Goal: Transaction & Acquisition: Purchase product/service

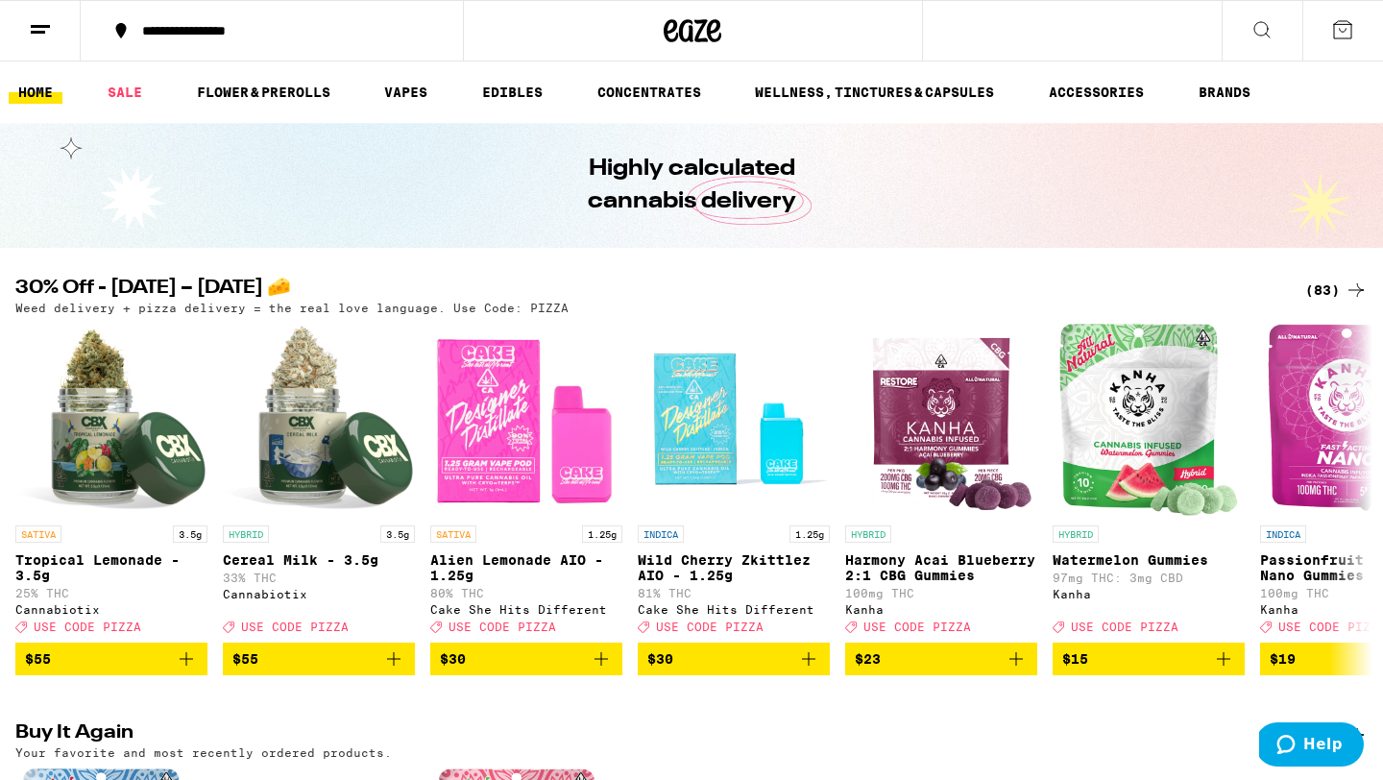
click at [1079, 291] on div "(83)" at bounding box center [1336, 289] width 62 height 23
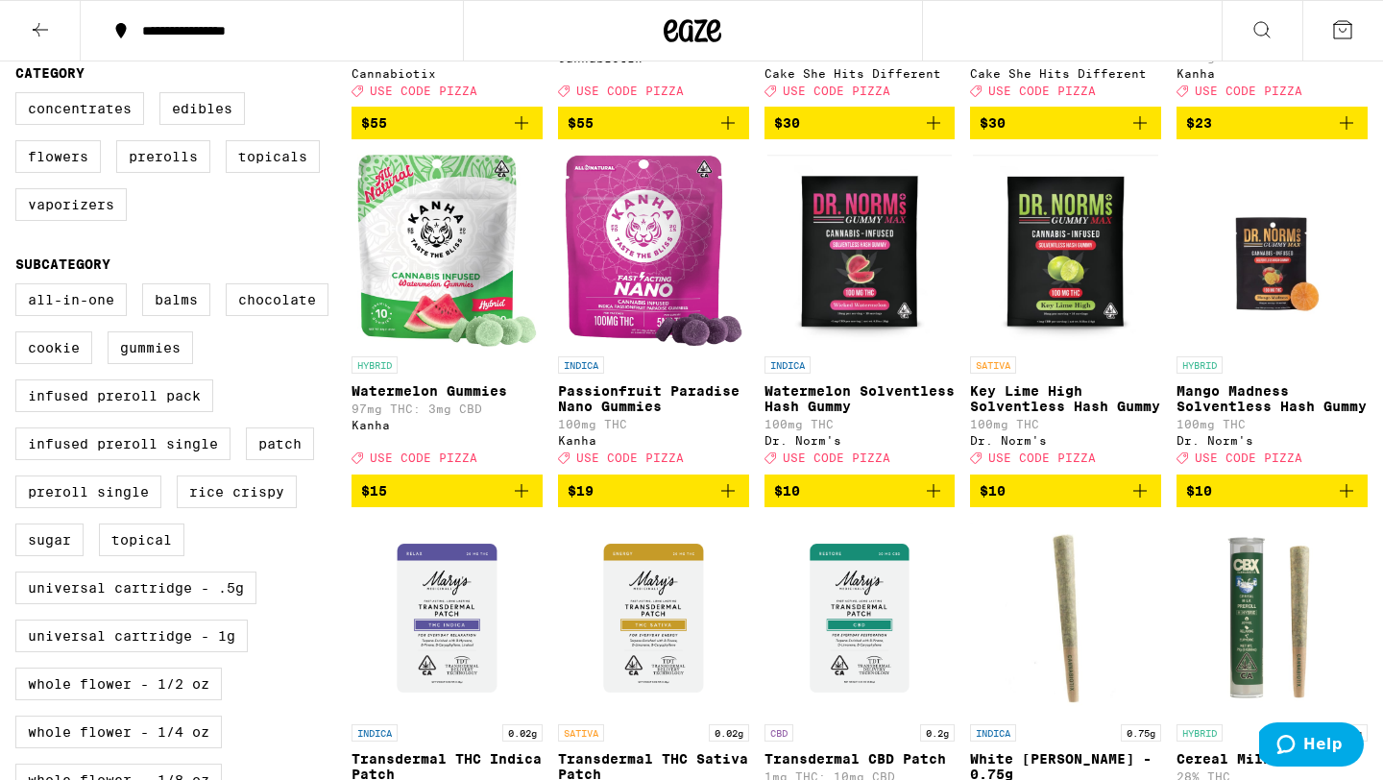
scroll to position [452, 0]
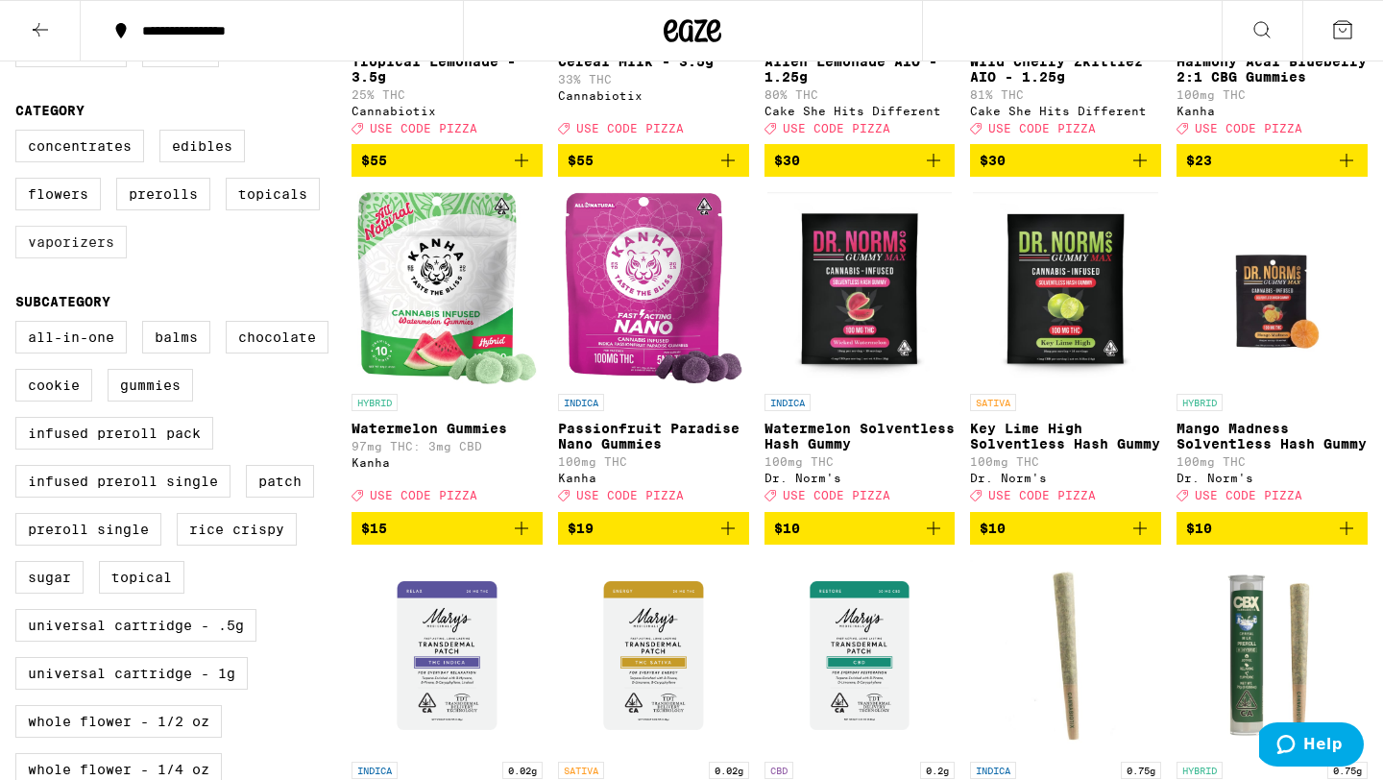
click at [112, 258] on label "Vaporizers" at bounding box center [70, 242] width 111 height 33
click at [20, 133] on input "Vaporizers" at bounding box center [19, 132] width 1 height 1
checkbox input "true"
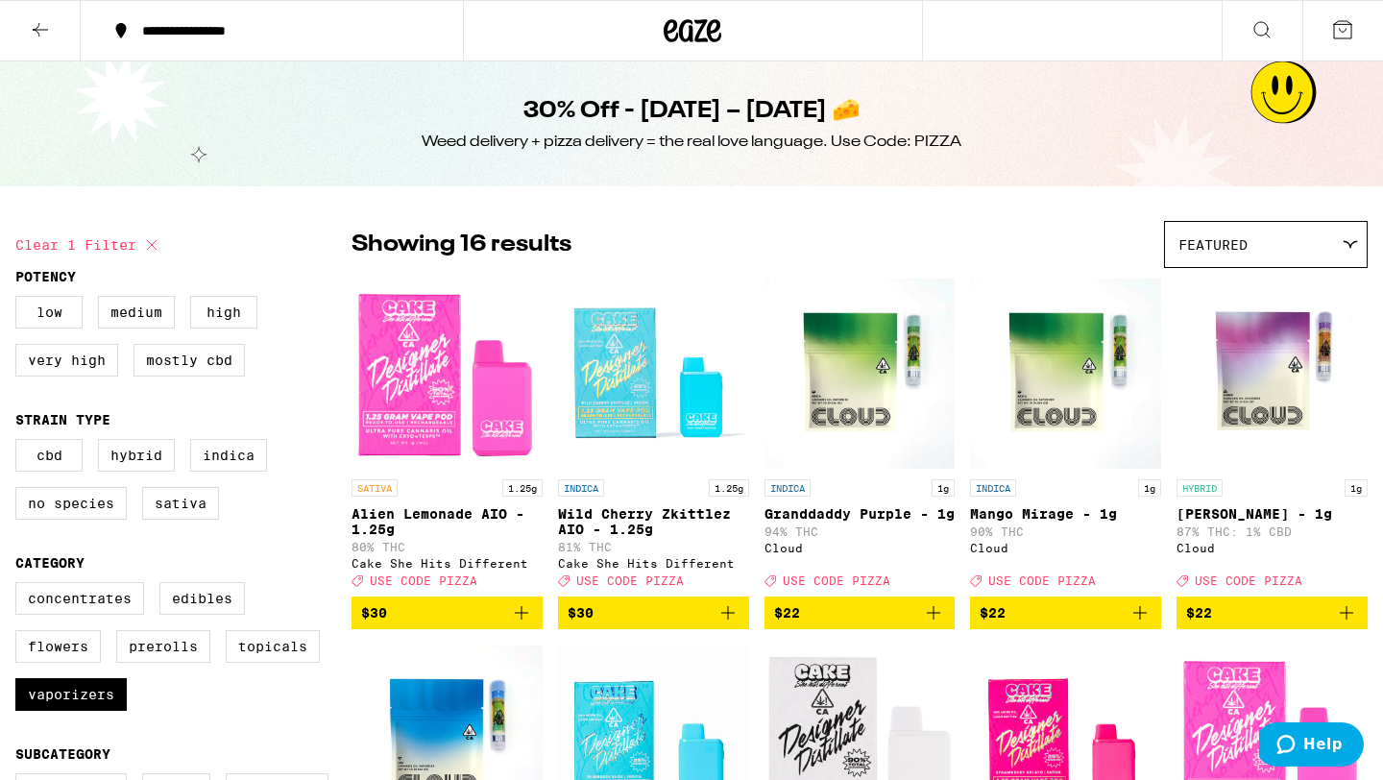
click at [51, 33] on icon at bounding box center [40, 29] width 23 height 23
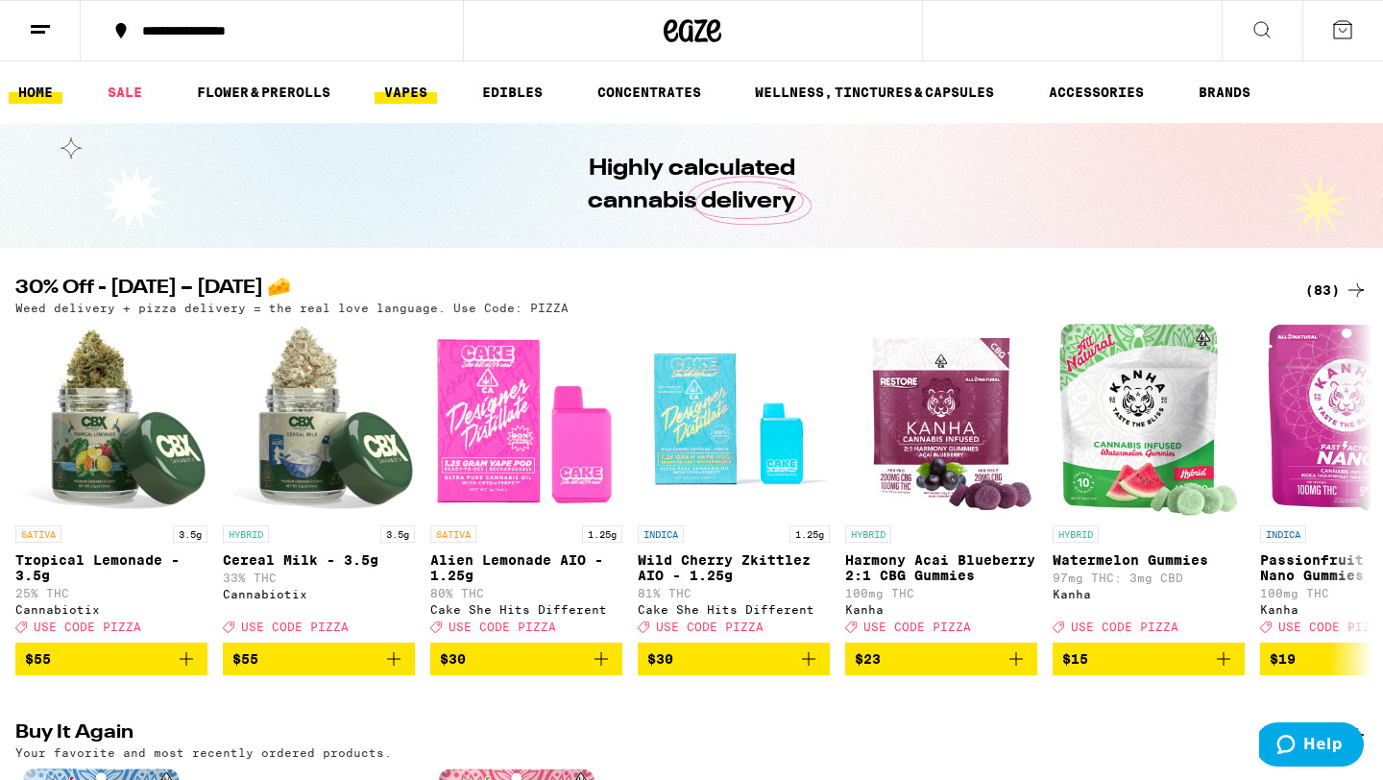
click at [390, 100] on link "VAPES" at bounding box center [405, 92] width 62 height 23
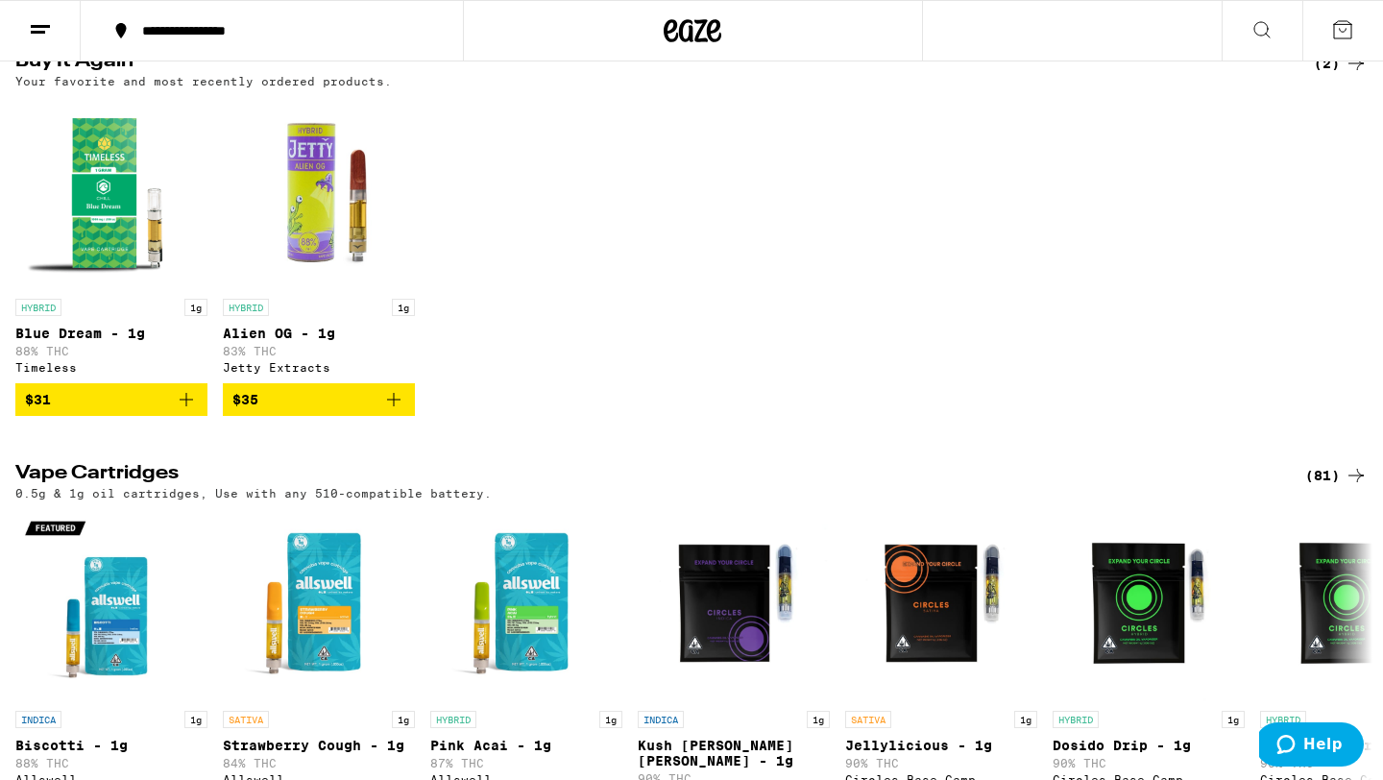
scroll to position [217, 0]
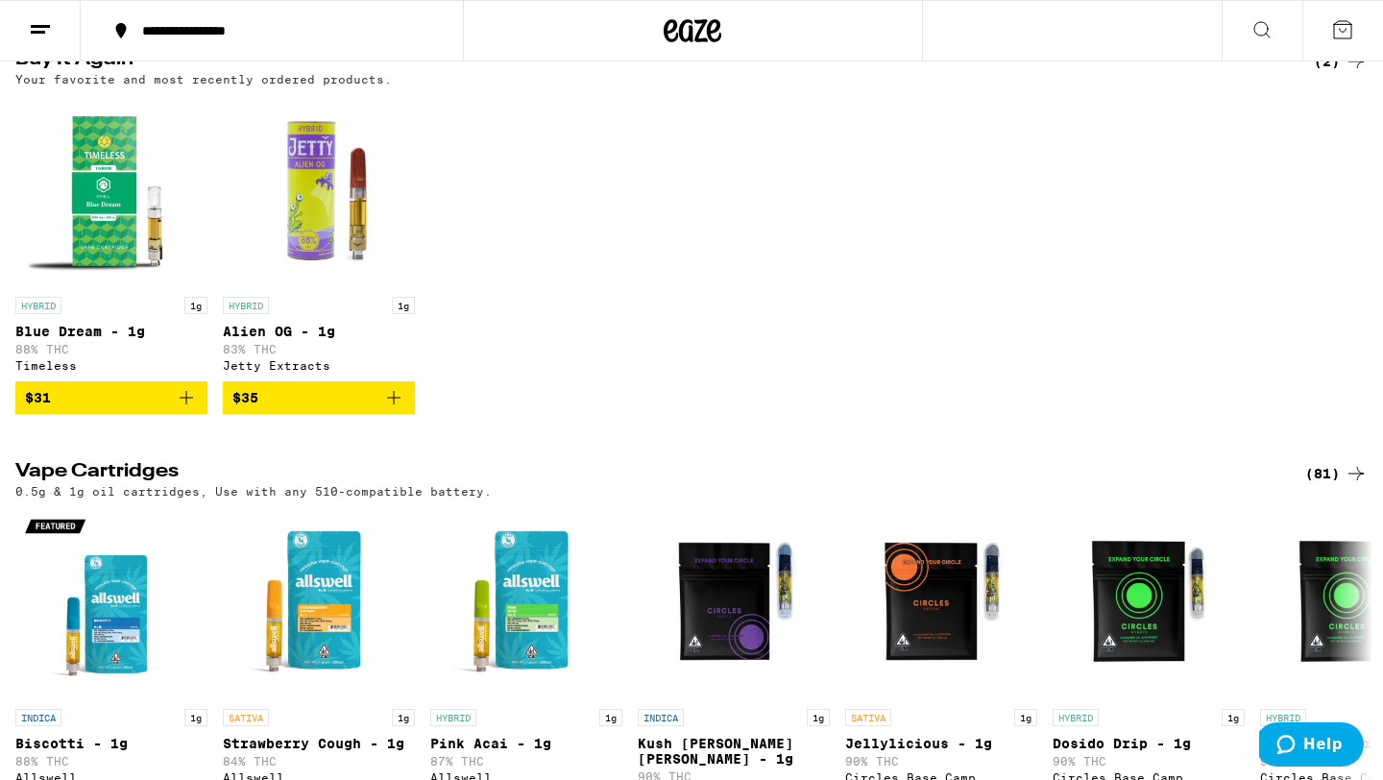
click at [396, 401] on icon "Add to bag" at bounding box center [393, 397] width 23 height 23
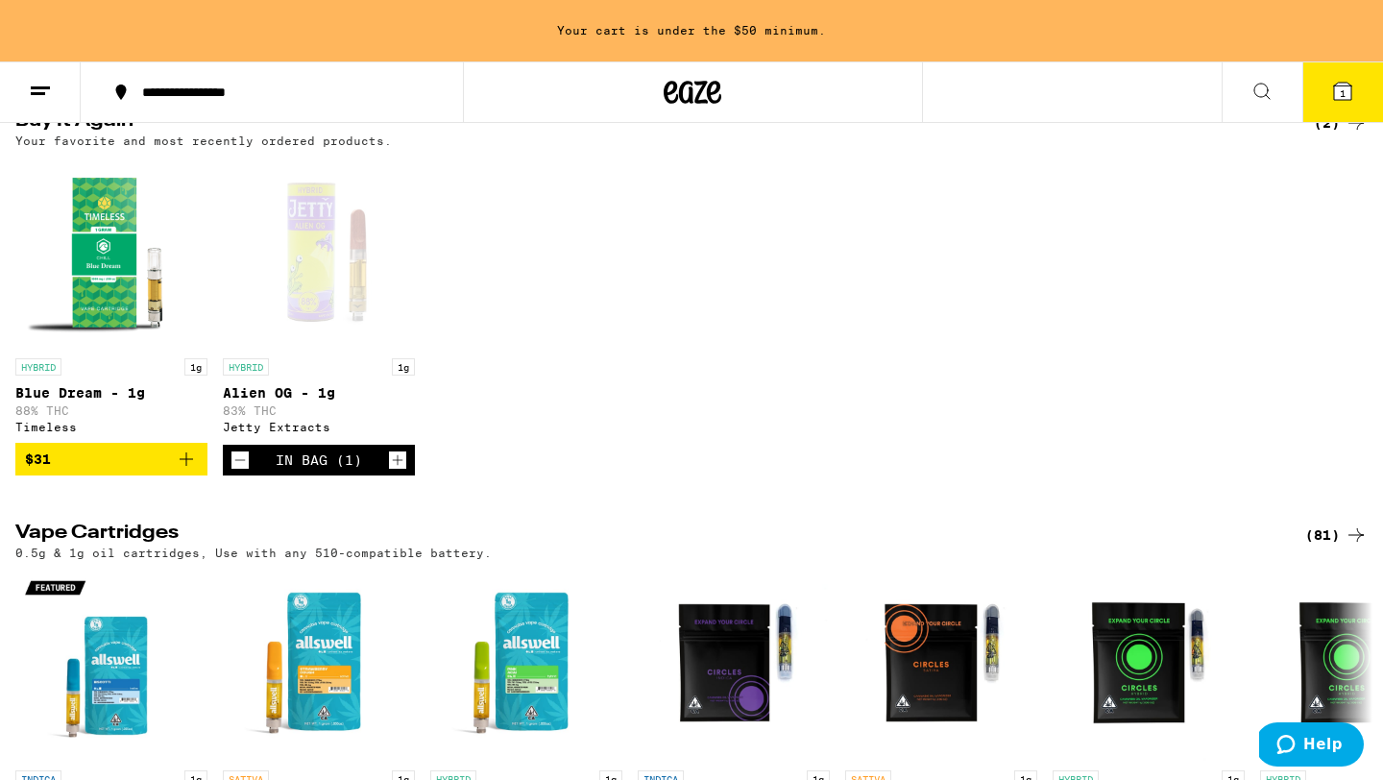
scroll to position [278, 0]
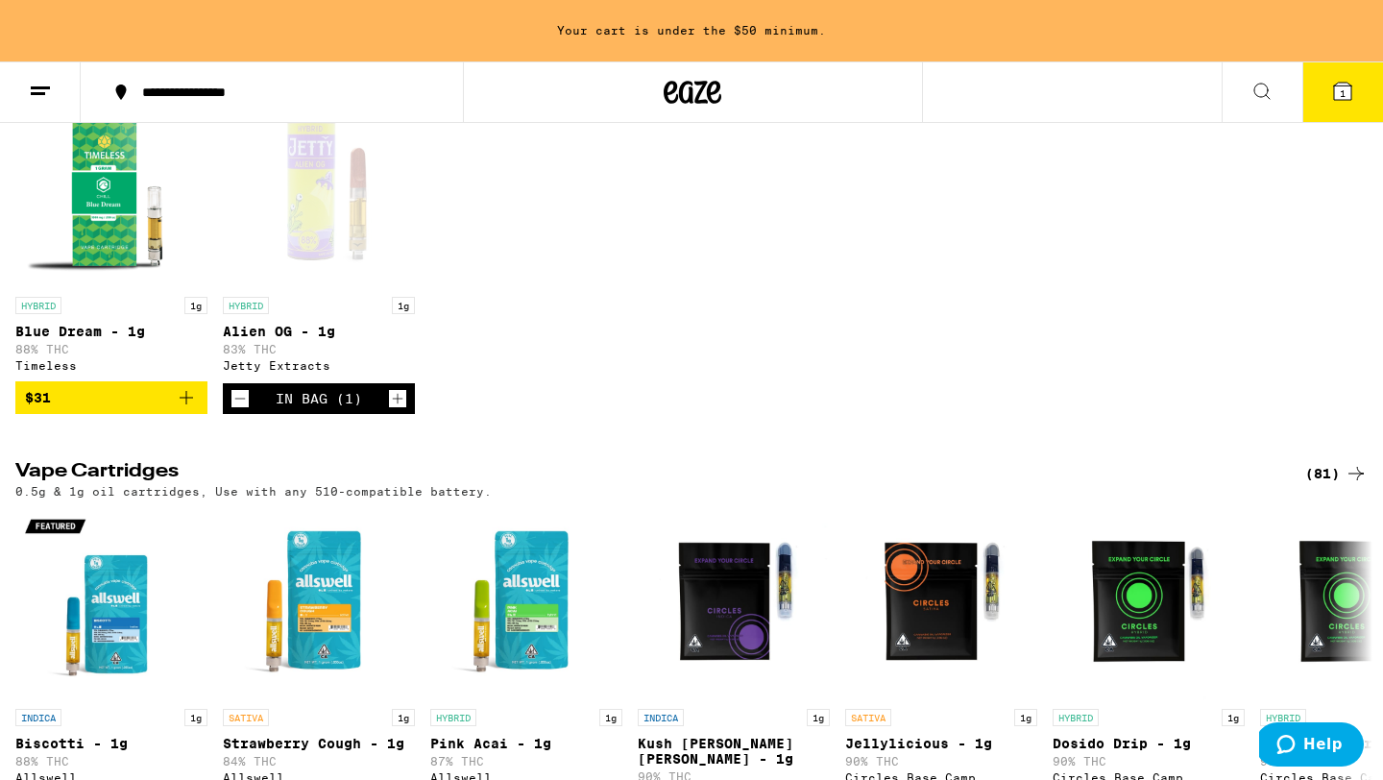
click at [397, 403] on icon "Increment" at bounding box center [398, 399] width 11 height 11
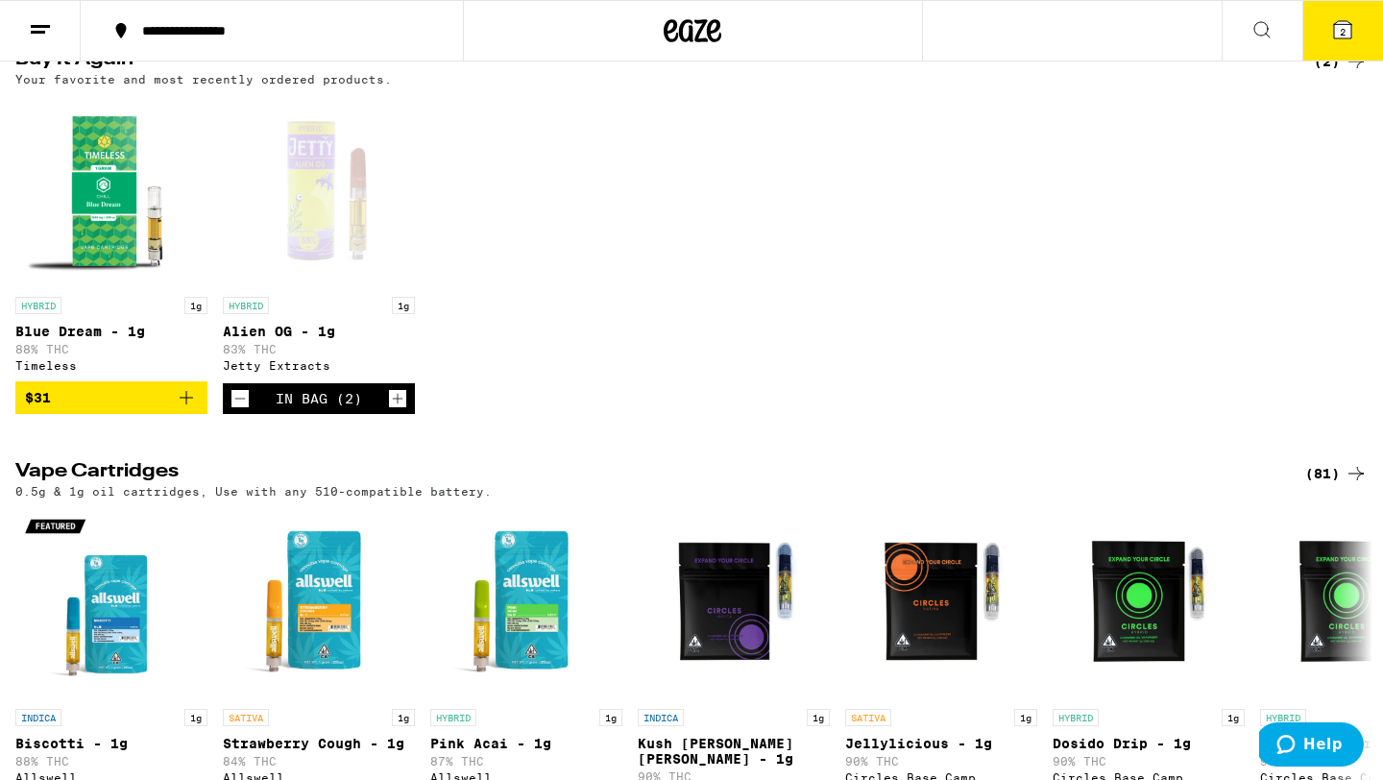
click at [1079, 40] on button "2" at bounding box center [1342, 31] width 81 height 60
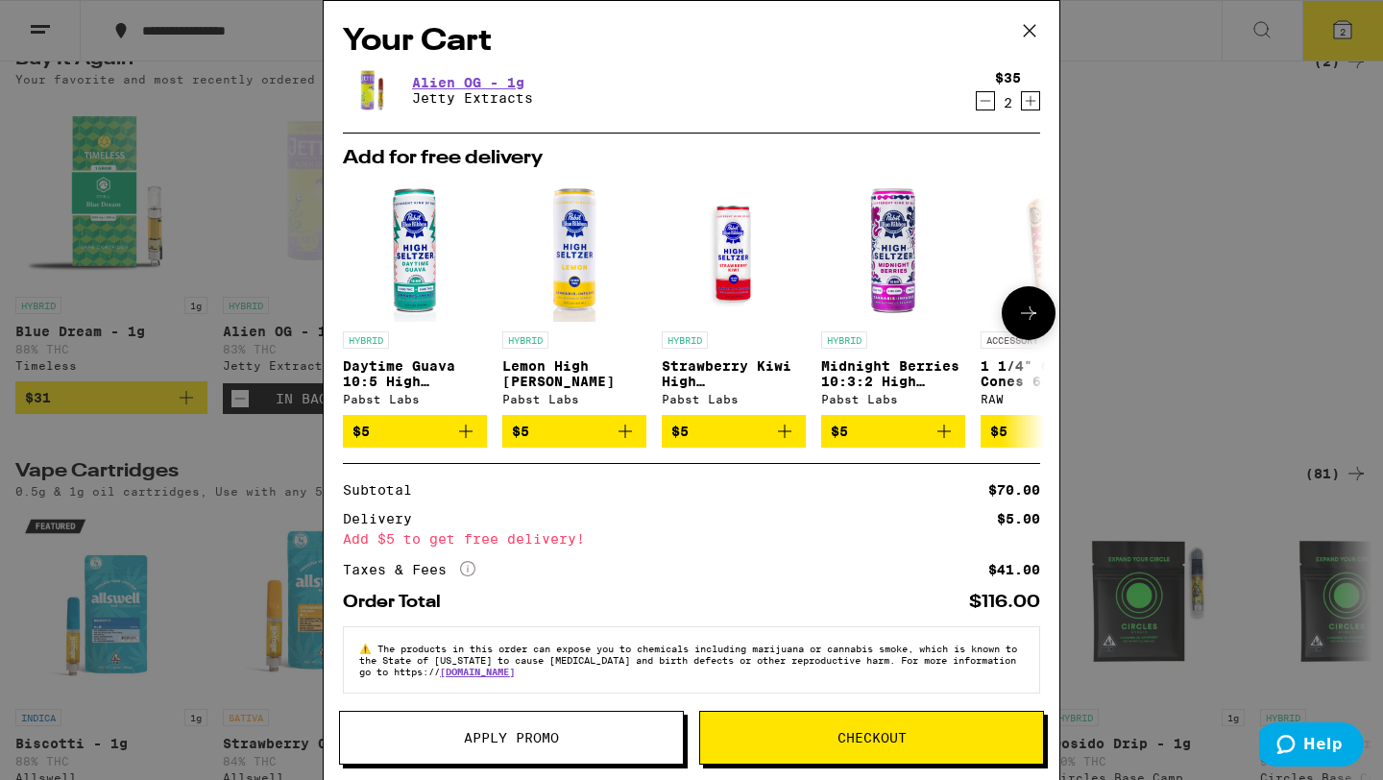
scroll to position [17, 0]
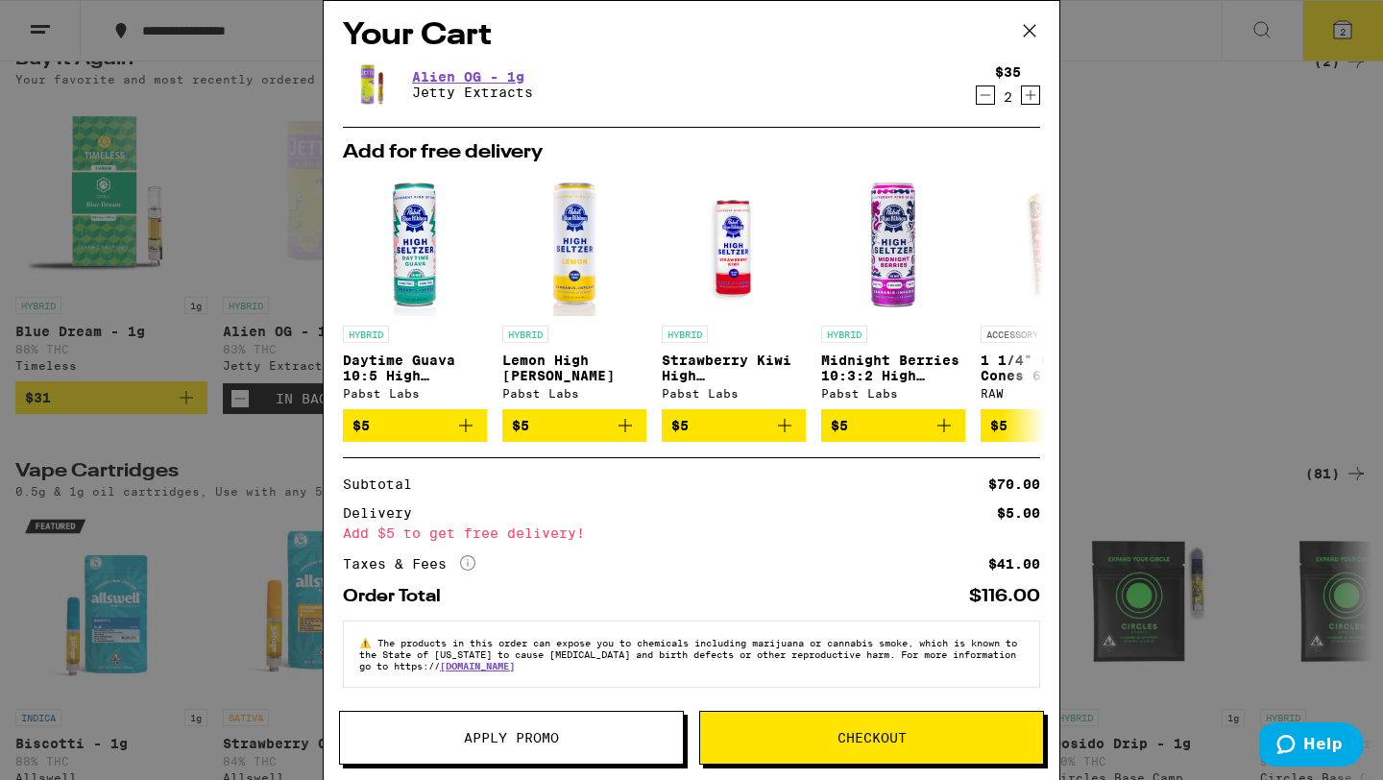
click at [1026, 29] on icon at bounding box center [1029, 30] width 29 height 29
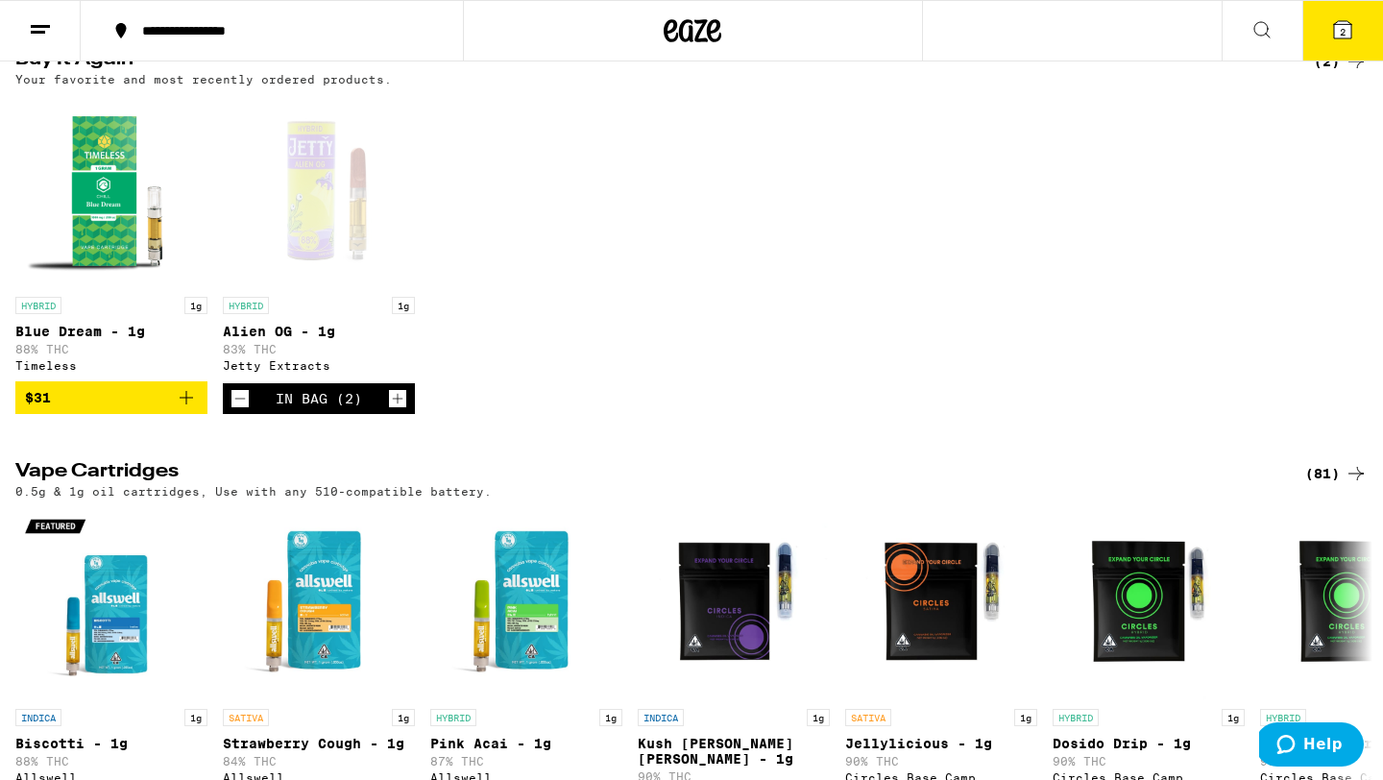
click at [198, 412] on button "$31" at bounding box center [111, 397] width 192 height 33
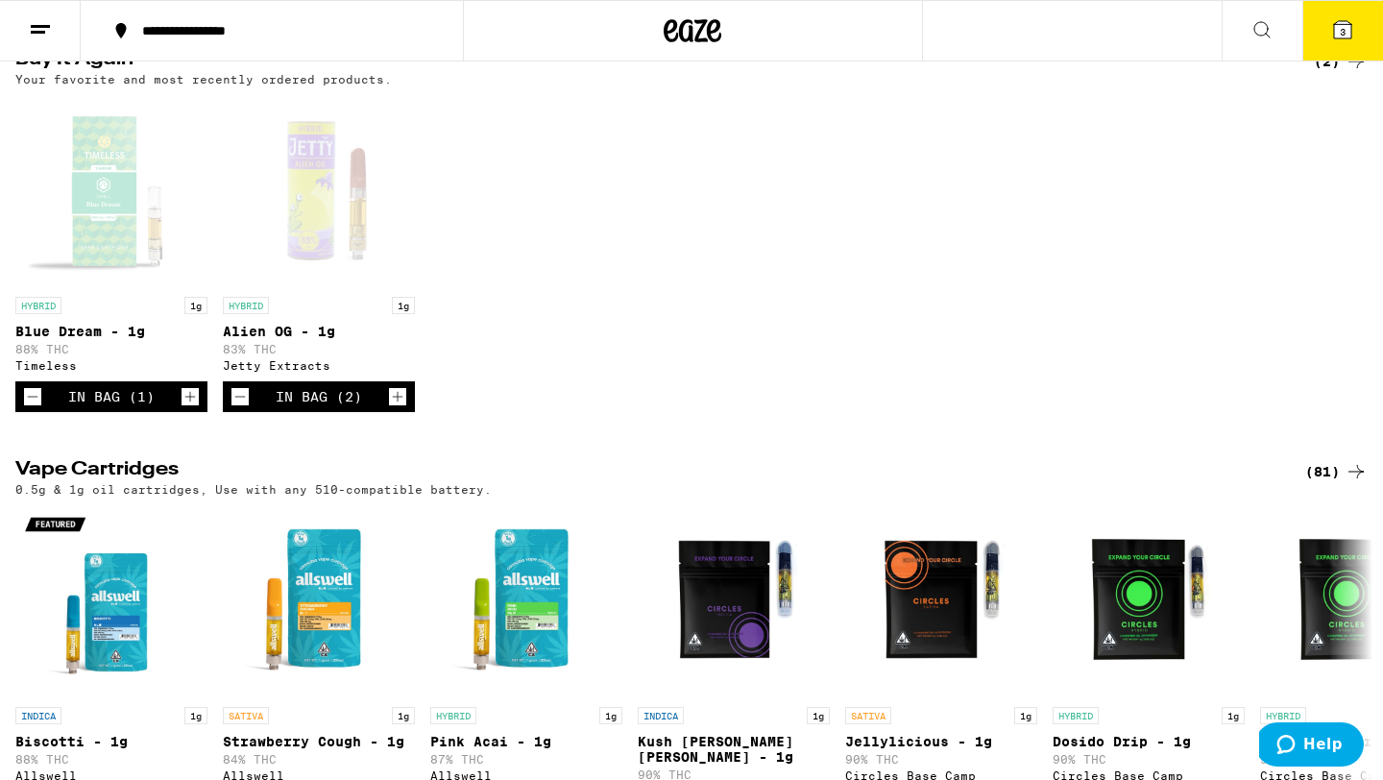
click at [1079, 49] on button "3" at bounding box center [1342, 31] width 81 height 60
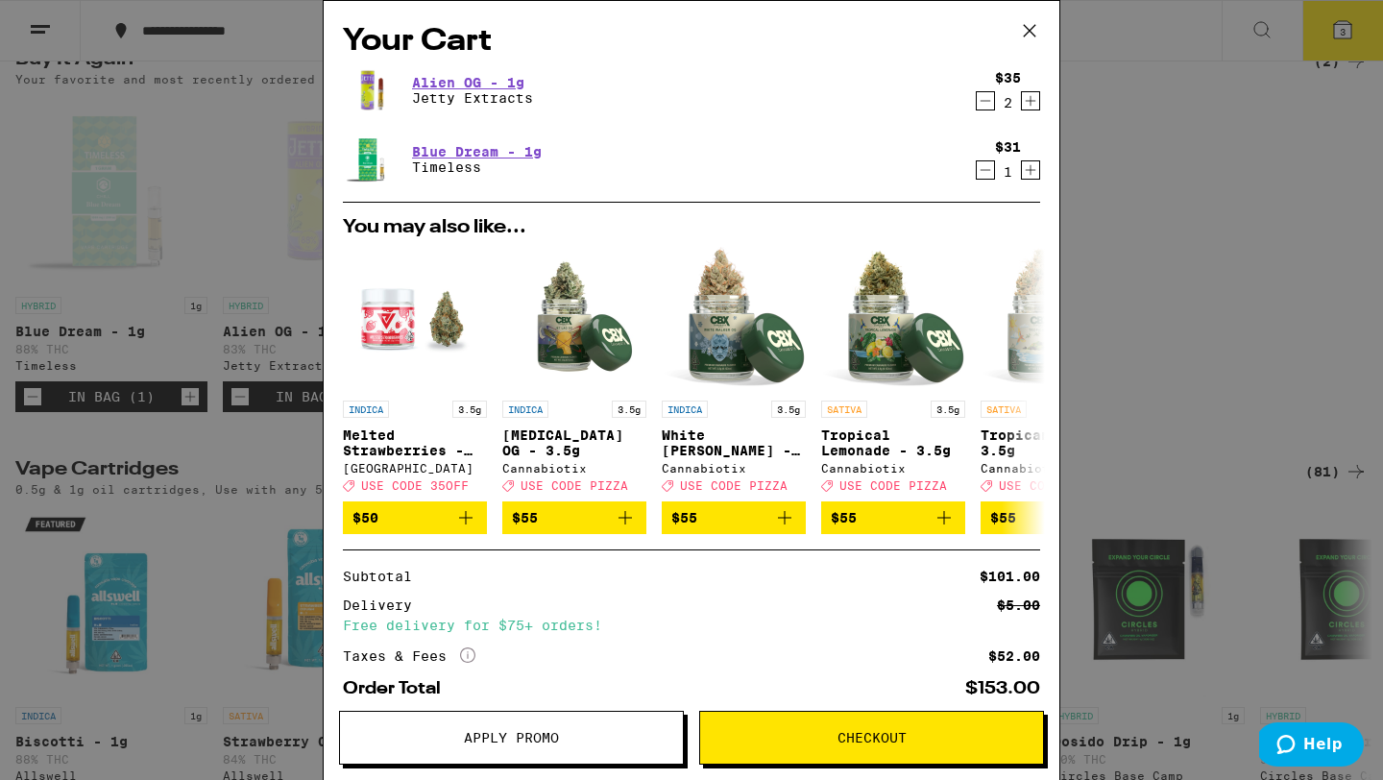
click at [1025, 30] on icon at bounding box center [1029, 30] width 29 height 29
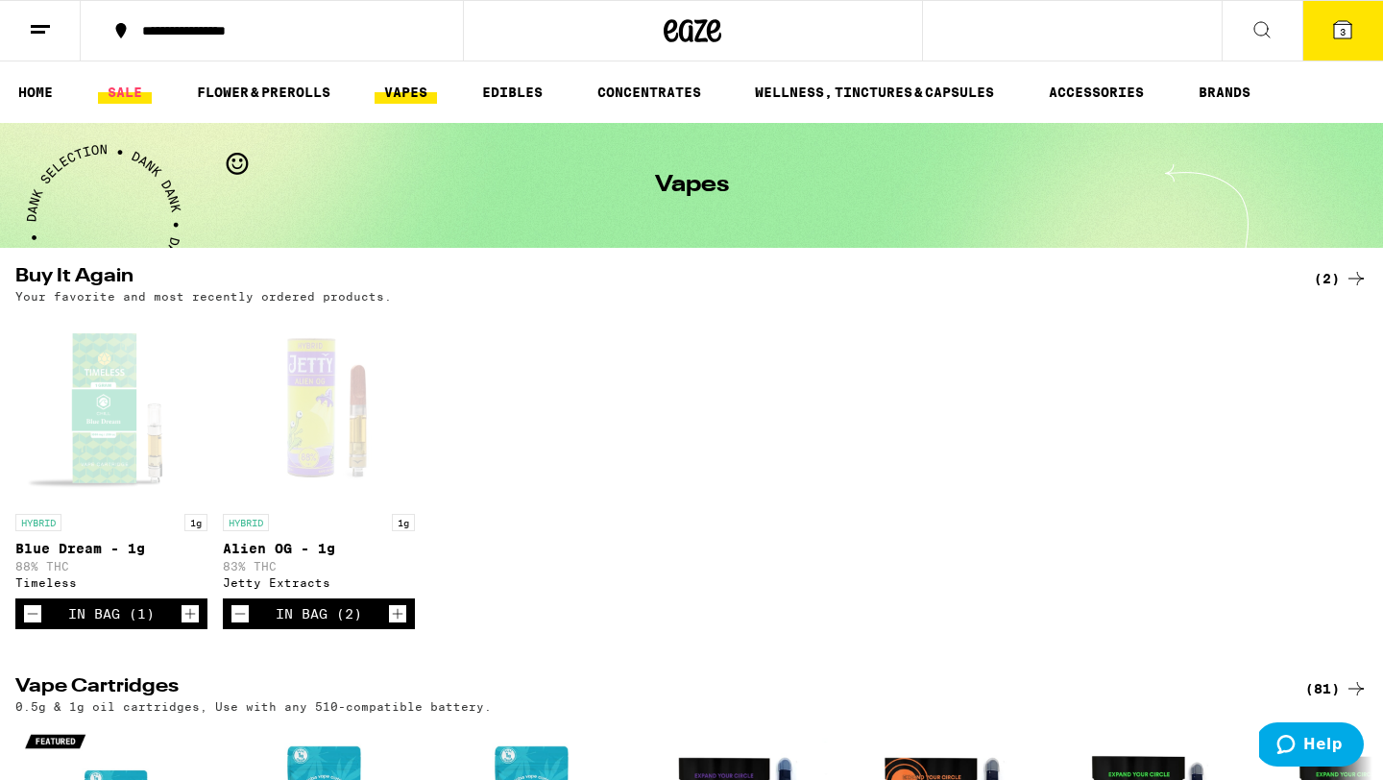
click at [140, 88] on link "SALE" at bounding box center [125, 92] width 54 height 23
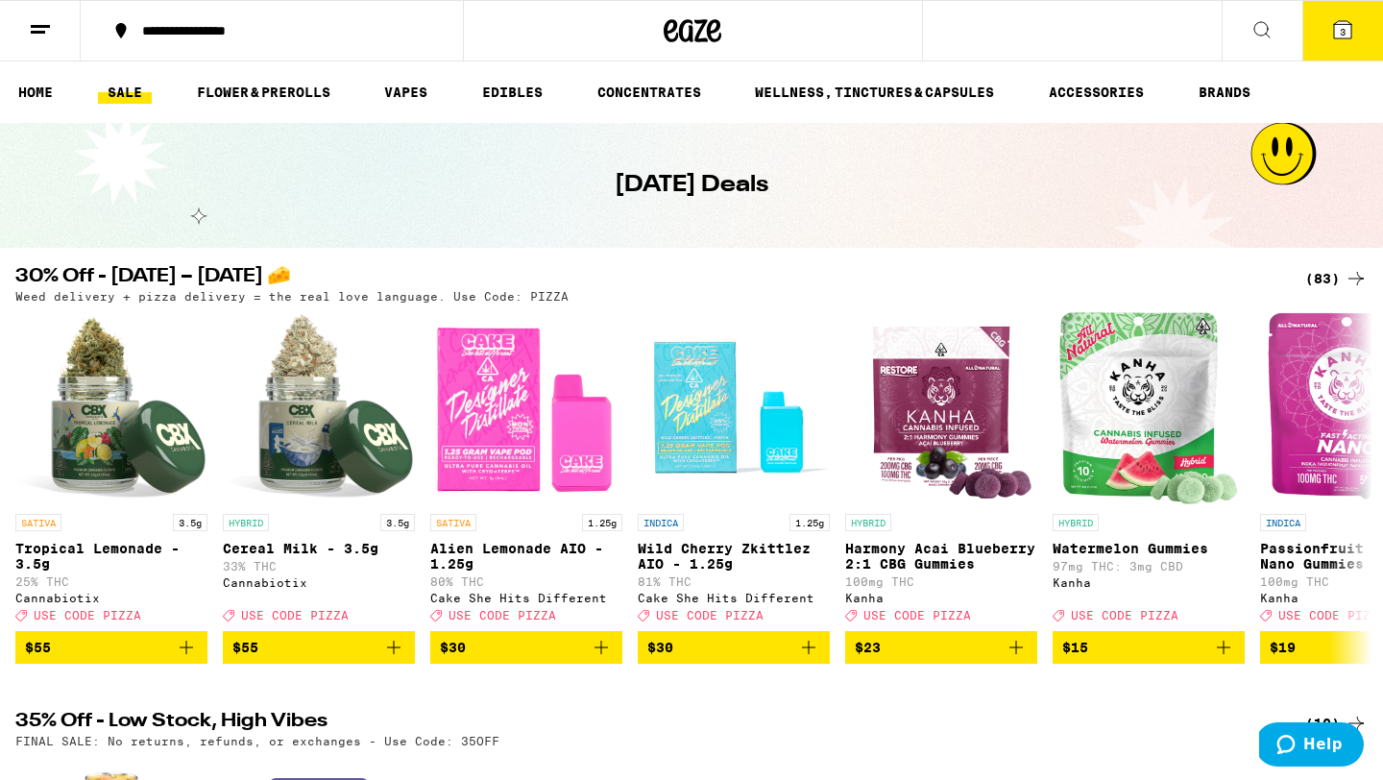
click at [1079, 282] on div "(83)" at bounding box center [1336, 278] width 62 height 23
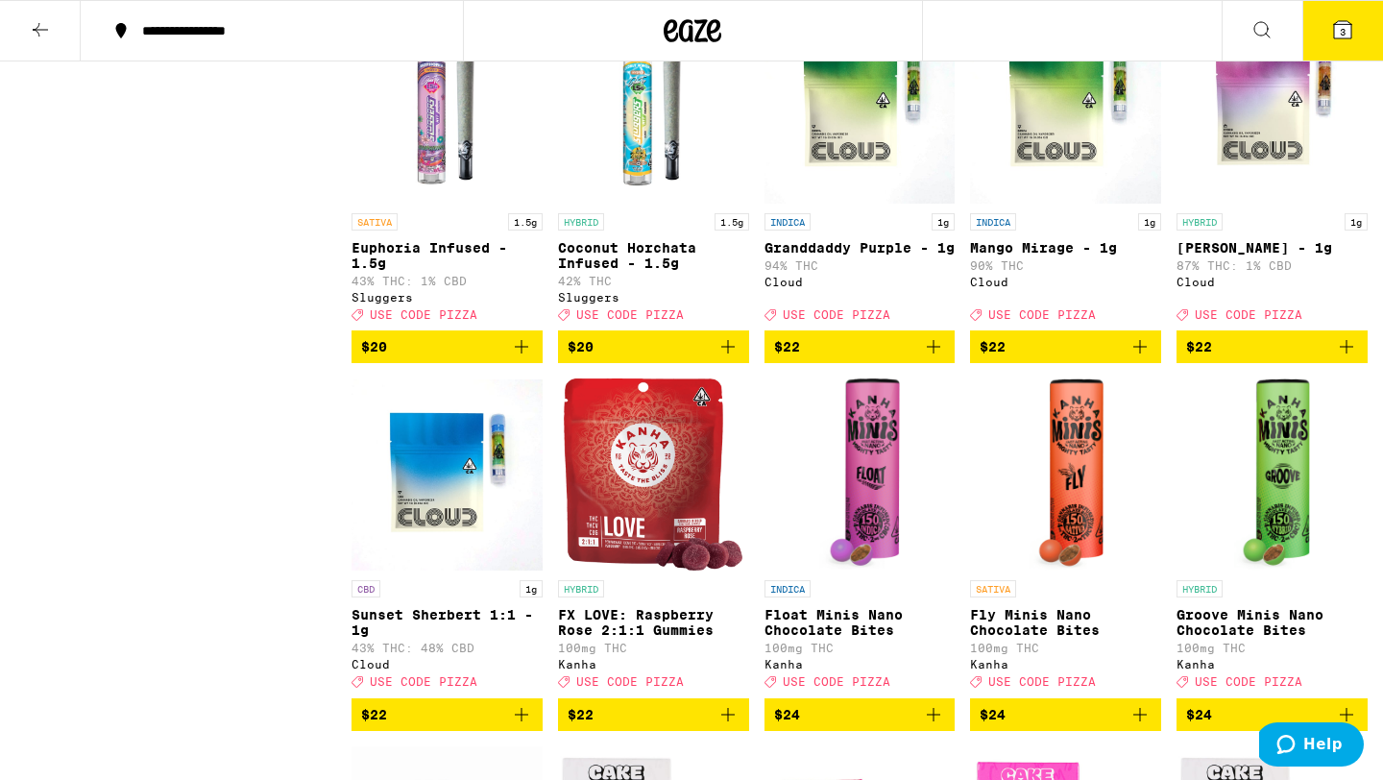
scroll to position [3189, 0]
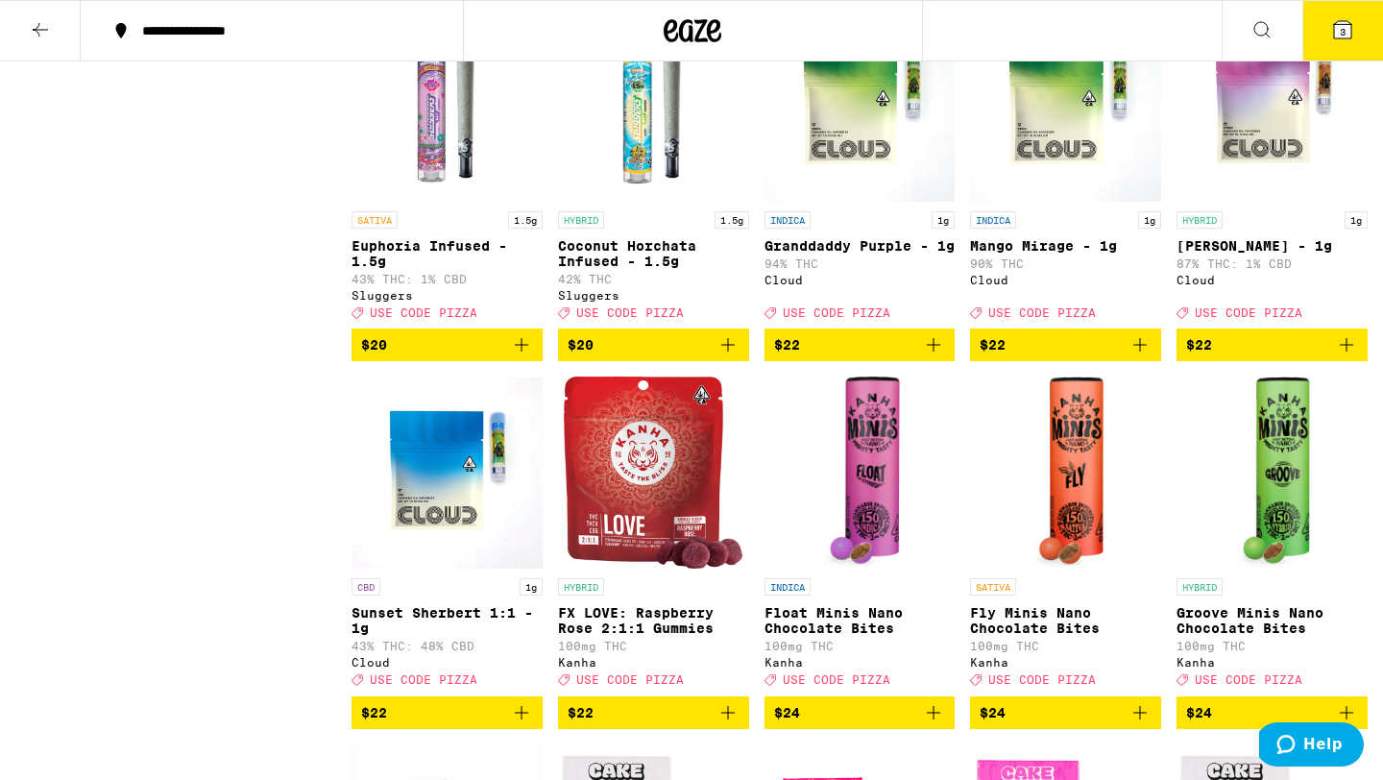
click at [885, 202] on img "Open page for Granddaddy Purple - 1g from Cloud" at bounding box center [859, 106] width 191 height 192
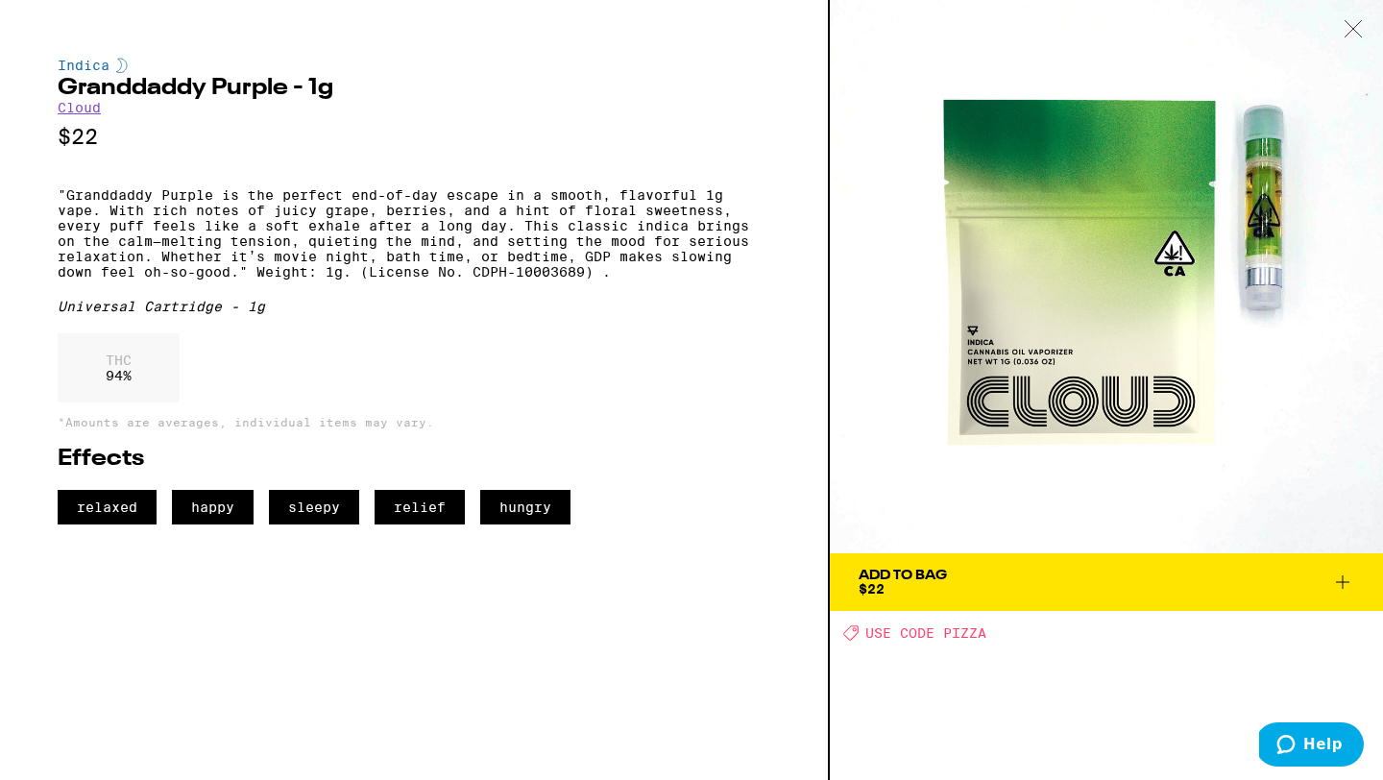
click at [933, 570] on div "Add To Bag" at bounding box center [902, 574] width 88 height 13
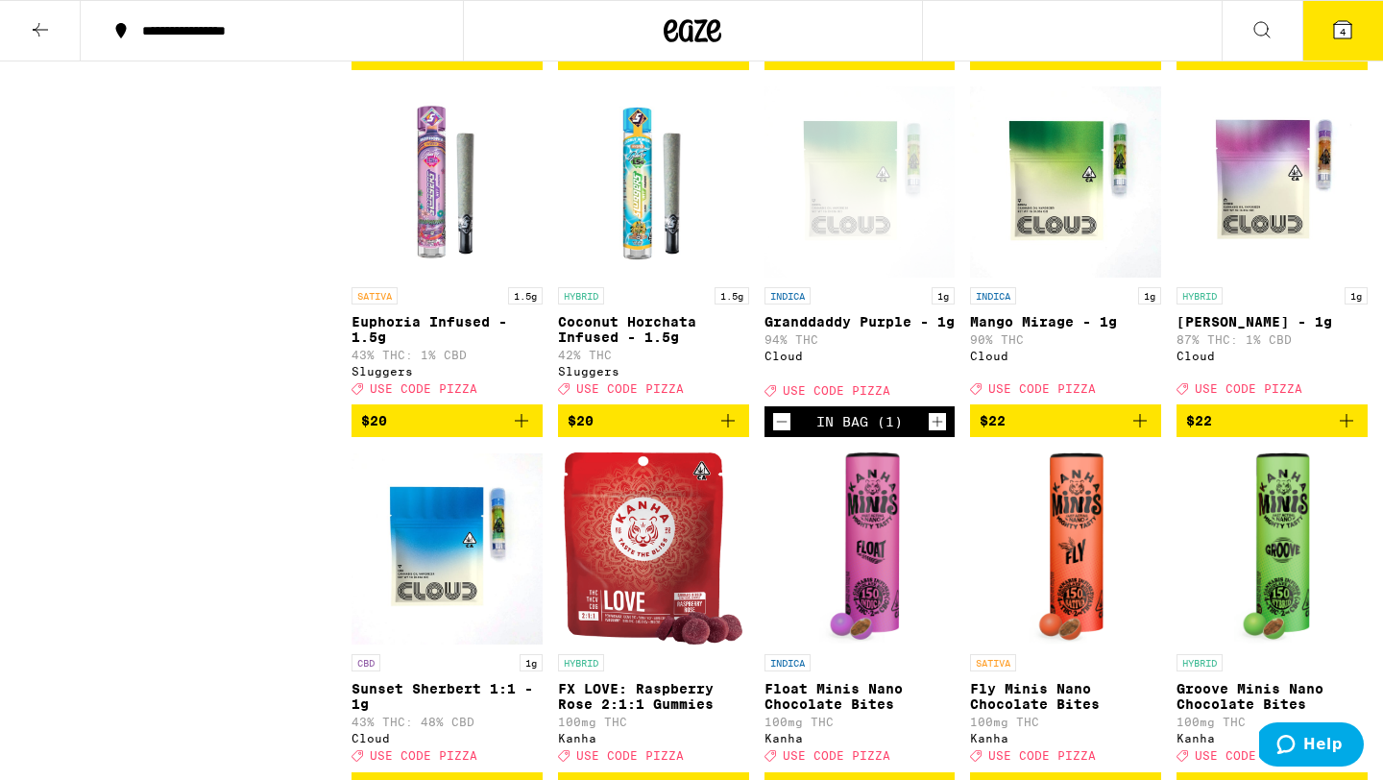
scroll to position [2984, 0]
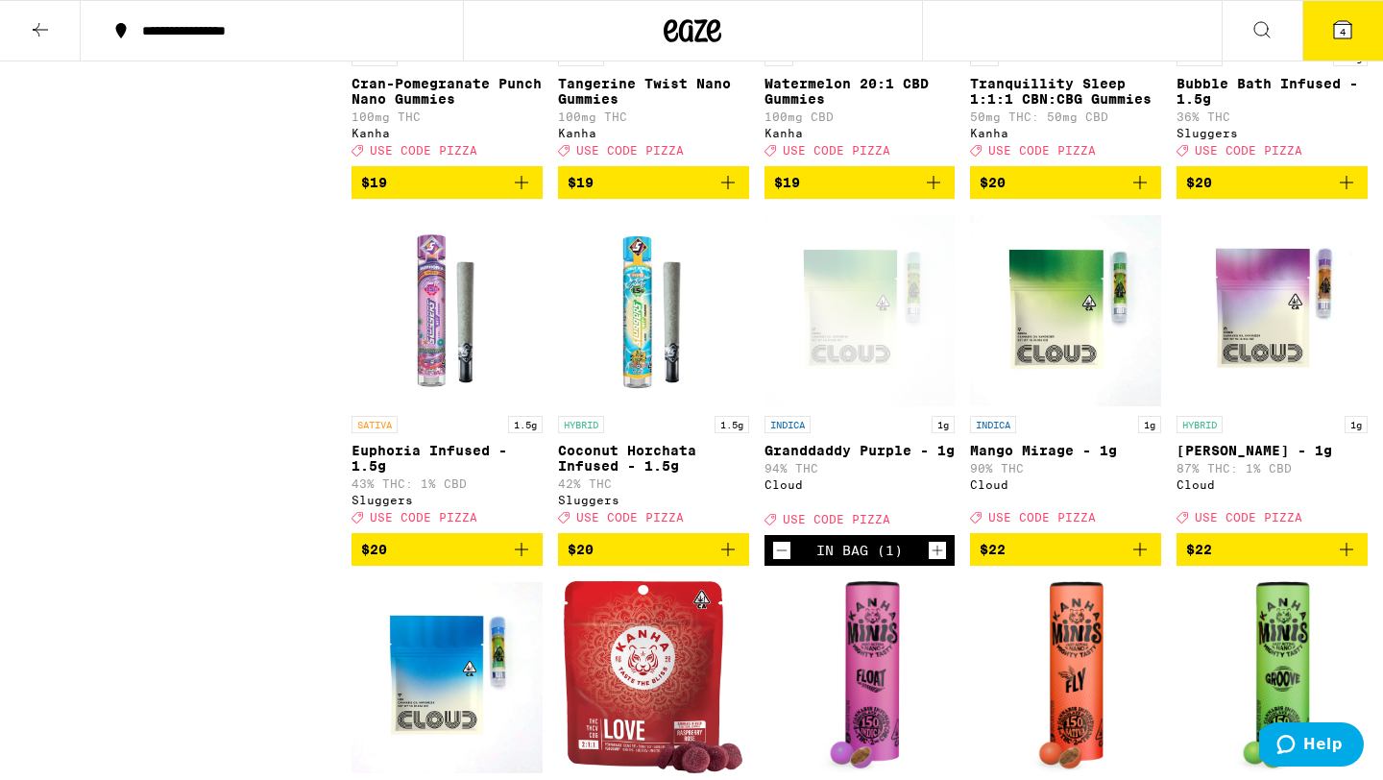
click at [1079, 38] on button "4" at bounding box center [1342, 31] width 81 height 60
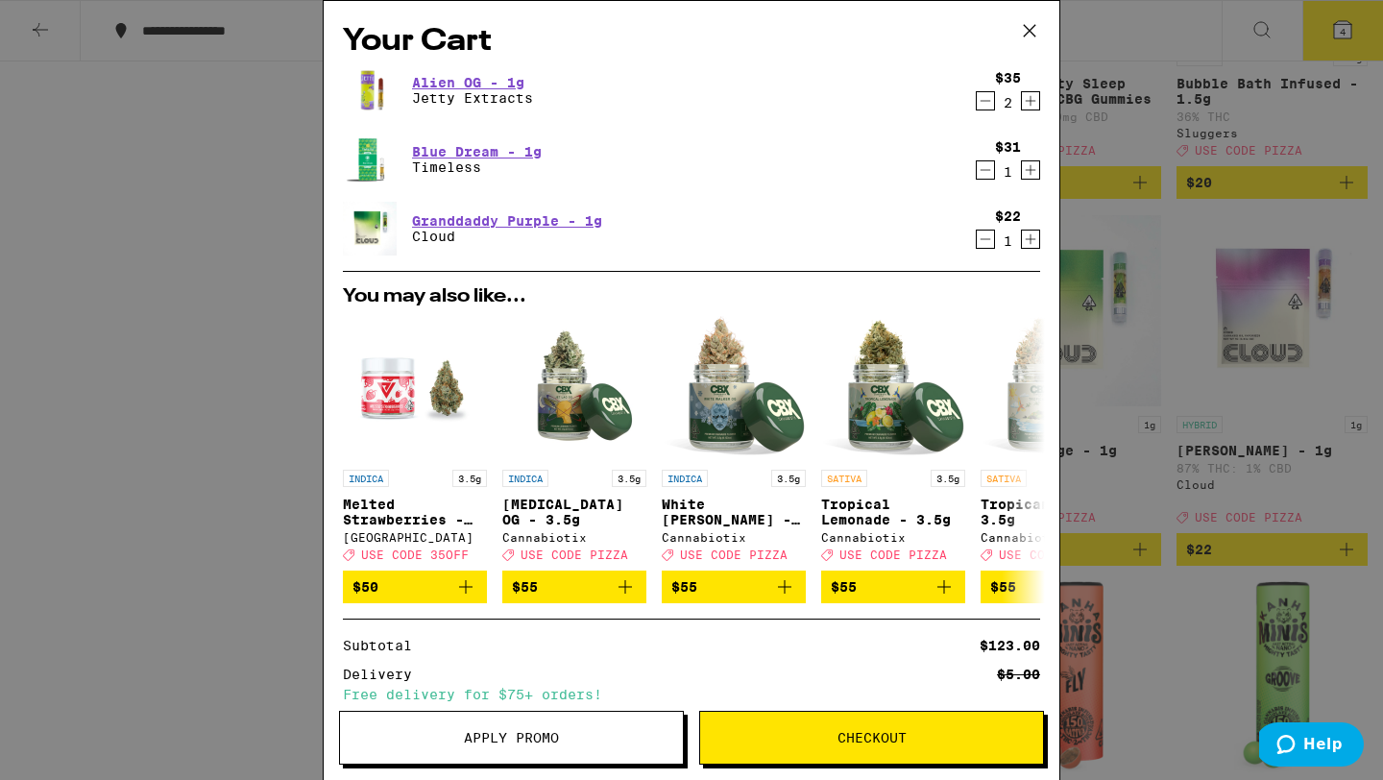
click at [991, 171] on icon "Decrement" at bounding box center [984, 169] width 17 height 23
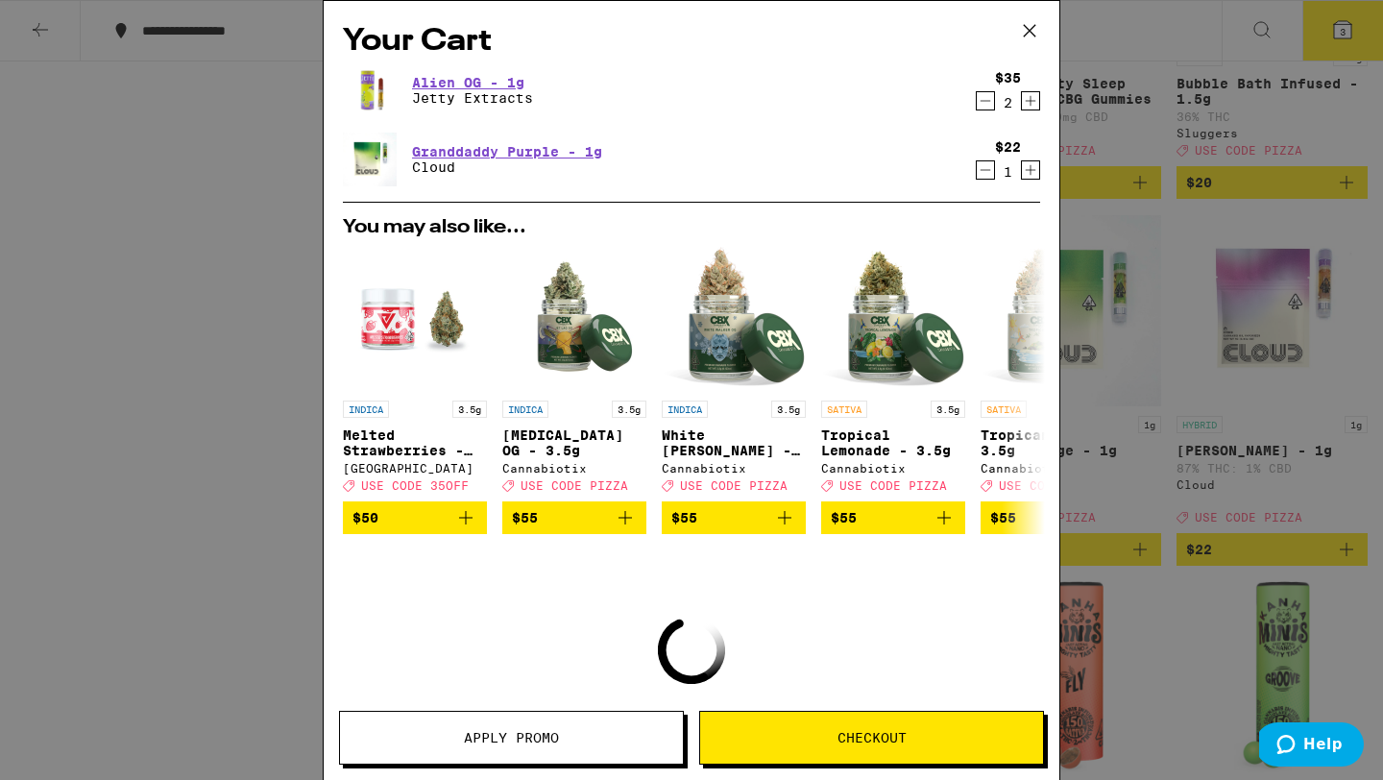
click at [986, 102] on icon "Decrement" at bounding box center [984, 100] width 17 height 23
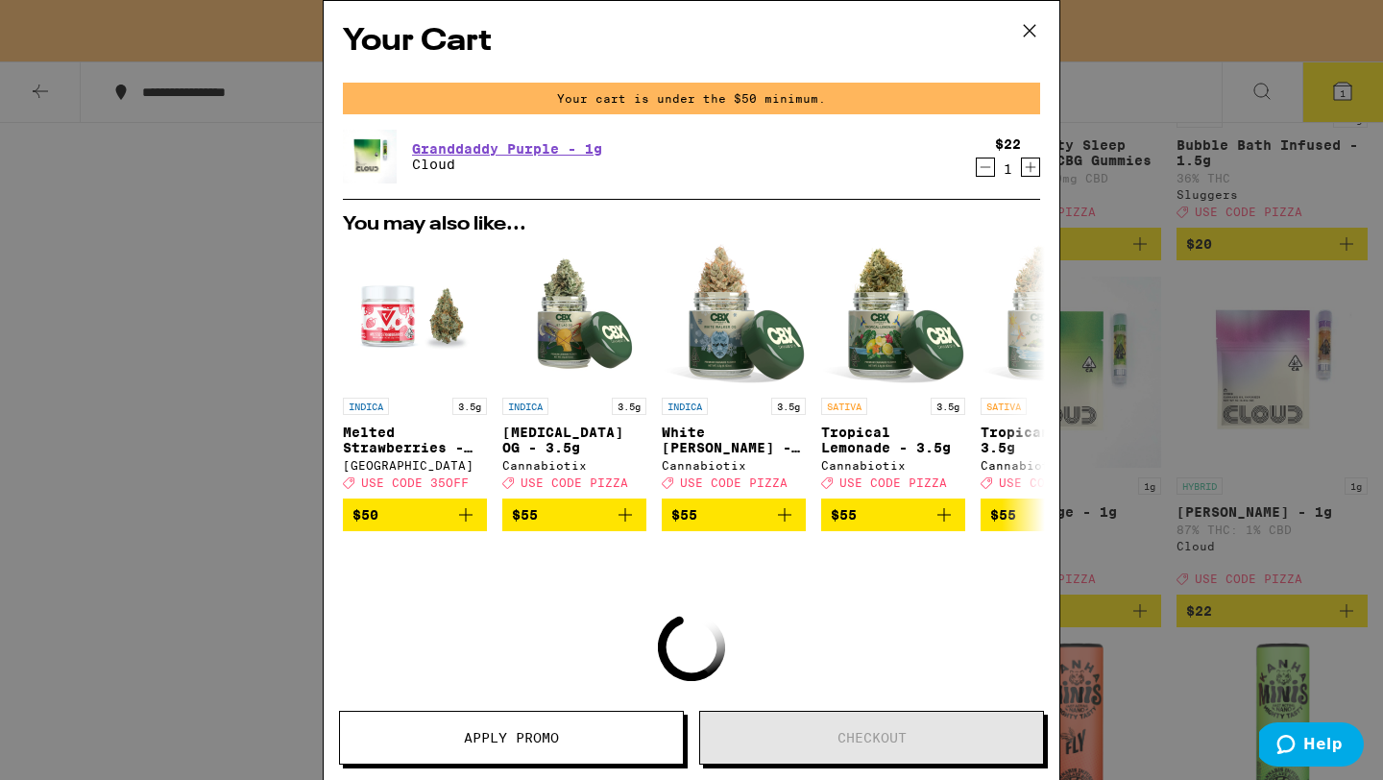
scroll to position [3045, 0]
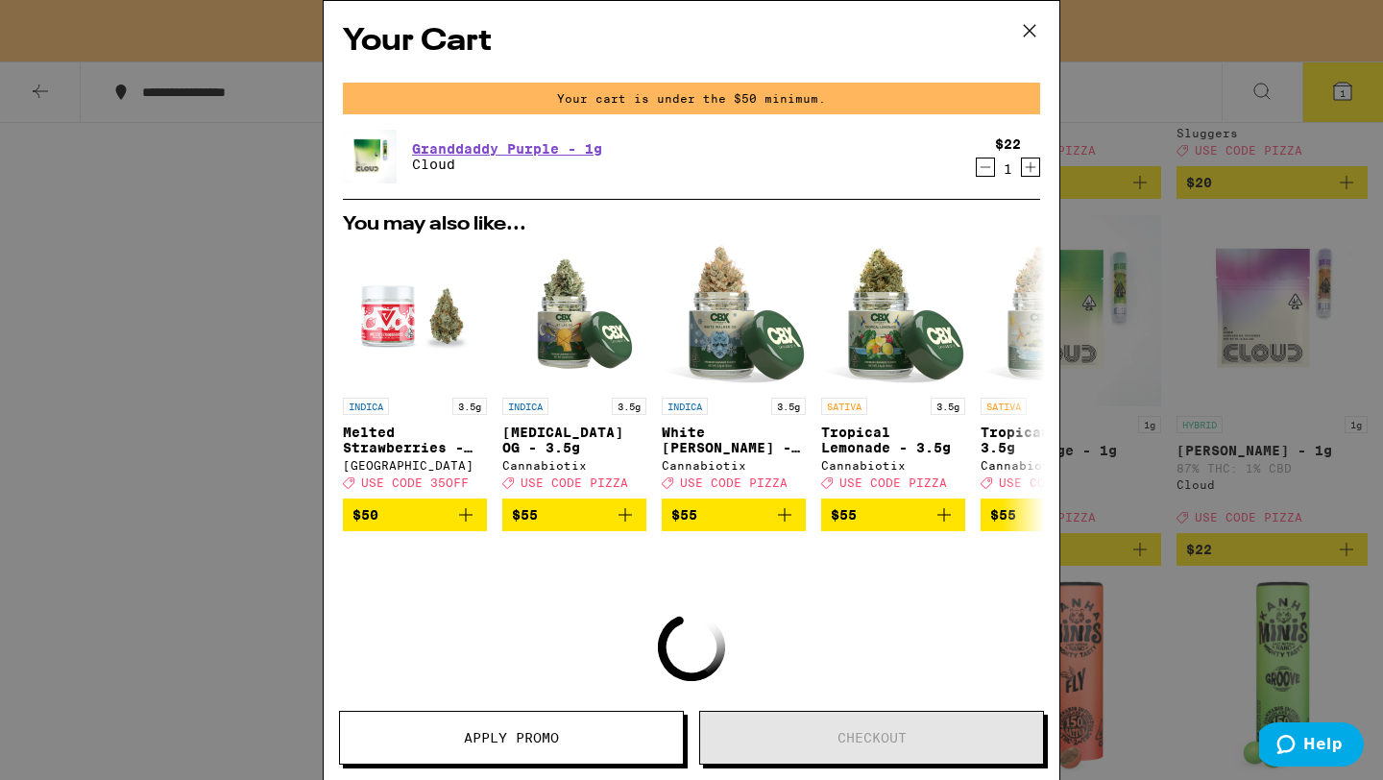
click at [1025, 162] on icon "Increment" at bounding box center [1030, 167] width 17 height 23
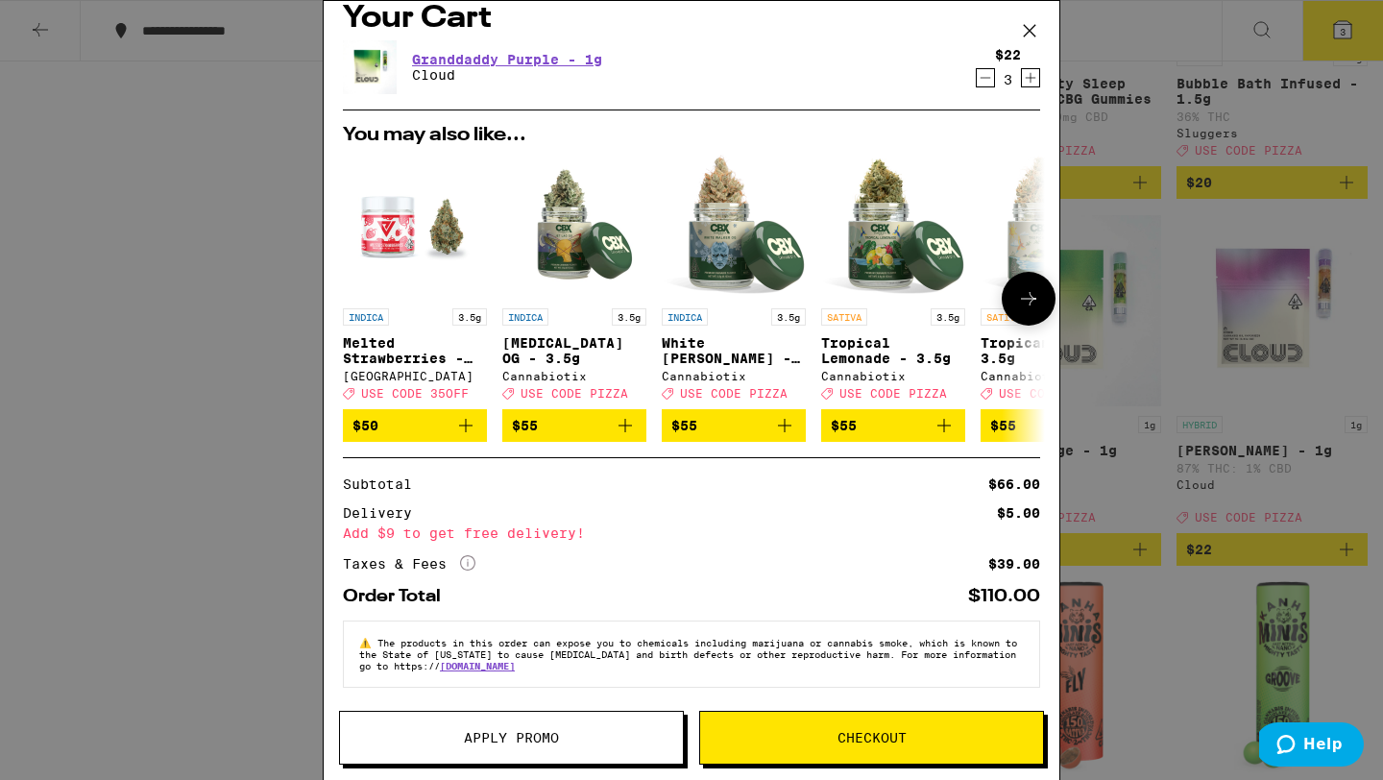
scroll to position [35, 0]
click at [1035, 33] on icon at bounding box center [1029, 30] width 29 height 29
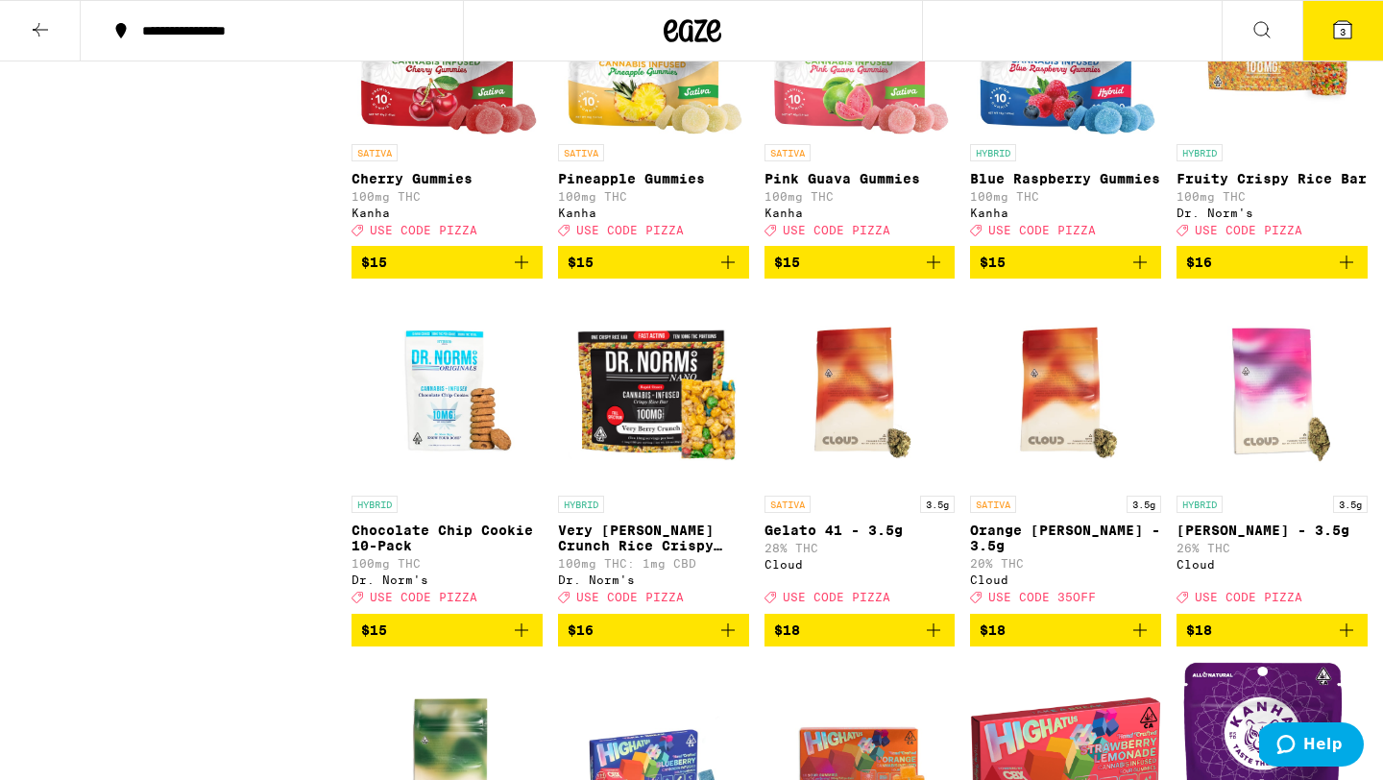
scroll to position [1806, 0]
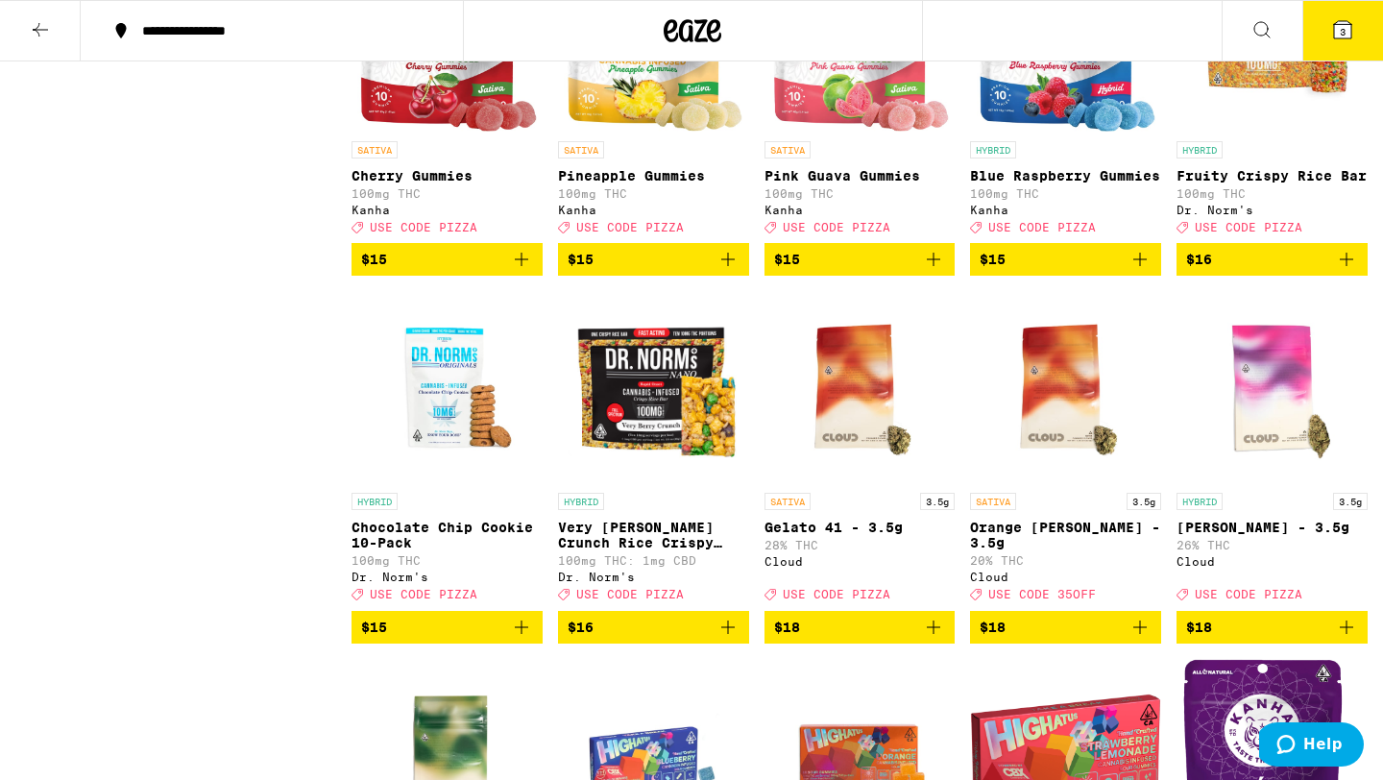
click at [425, 638] on span "$15" at bounding box center [447, 626] width 172 height 23
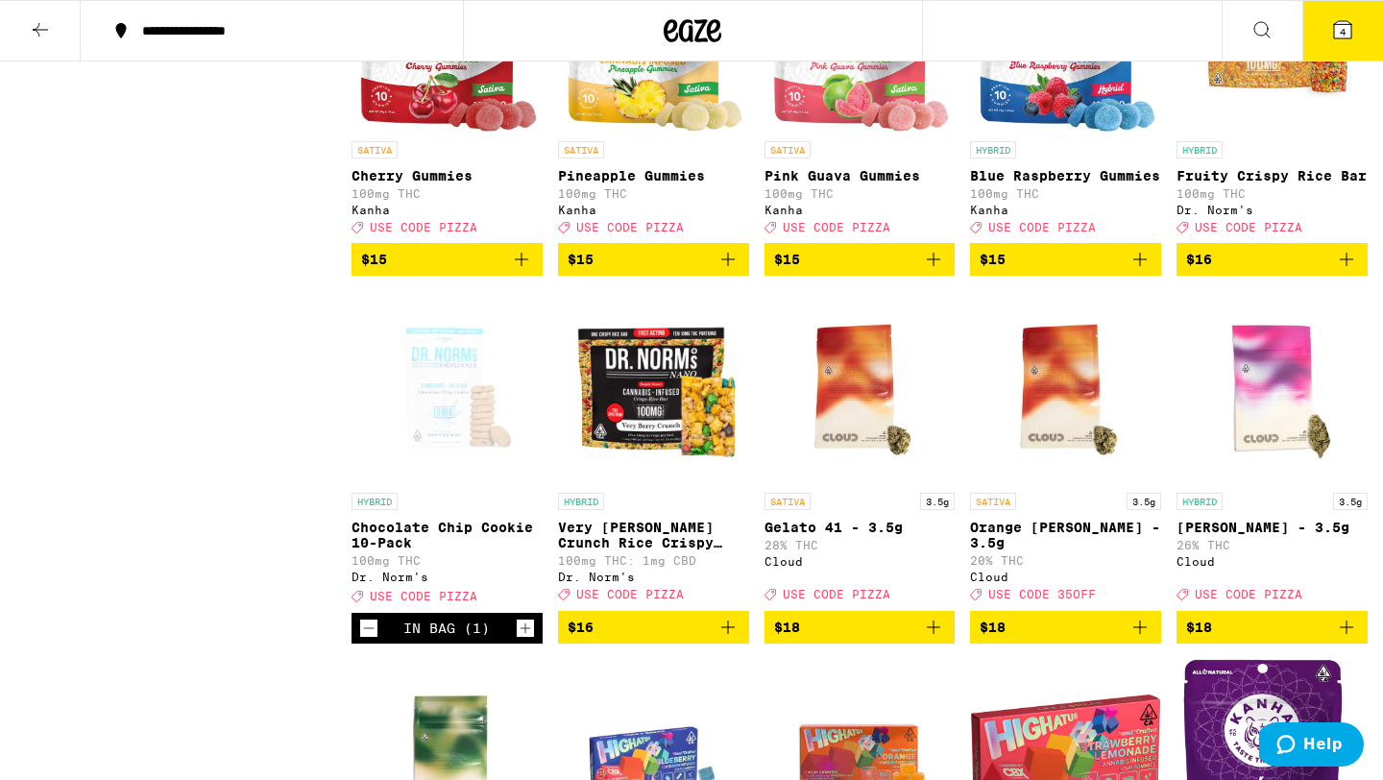
click at [1079, 31] on button "4" at bounding box center [1342, 31] width 81 height 60
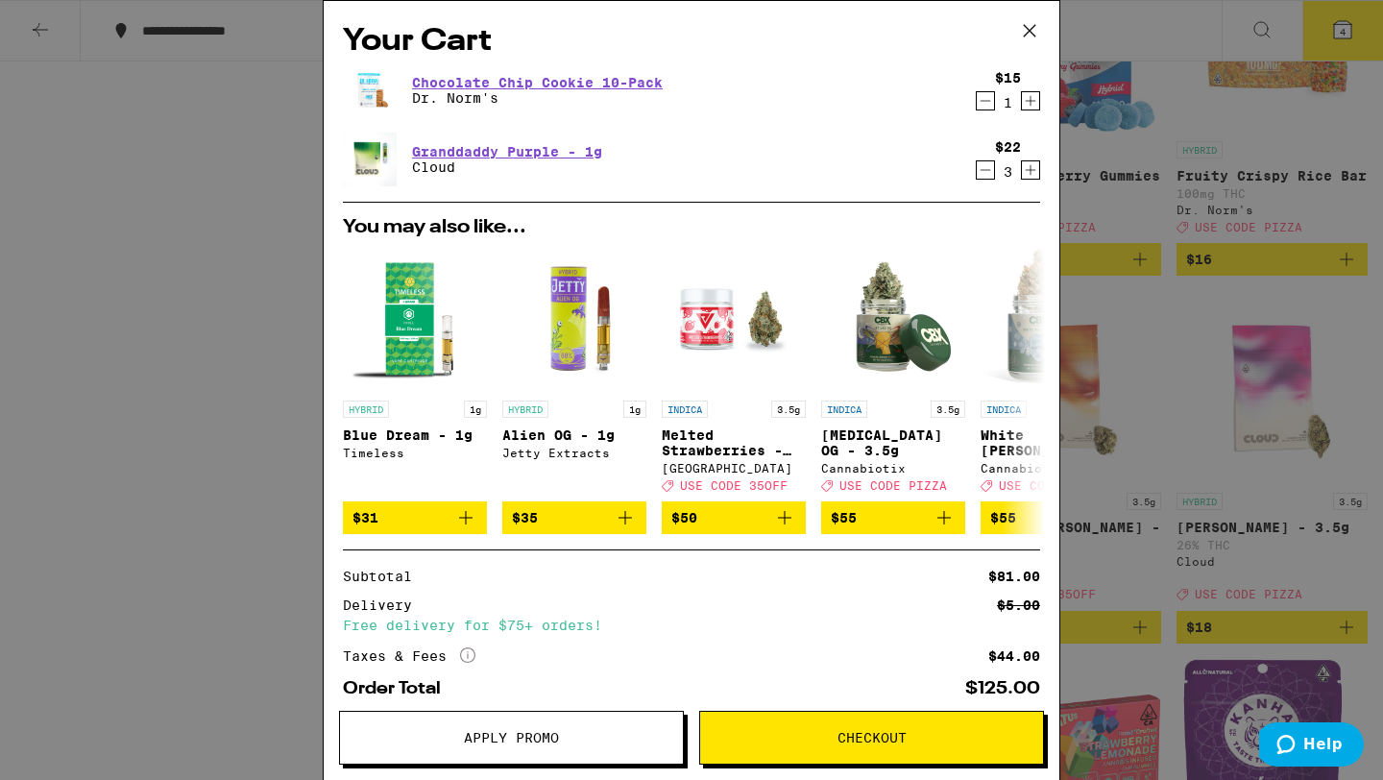
click at [542, 676] on span "Apply Promo" at bounding box center [511, 737] width 95 height 13
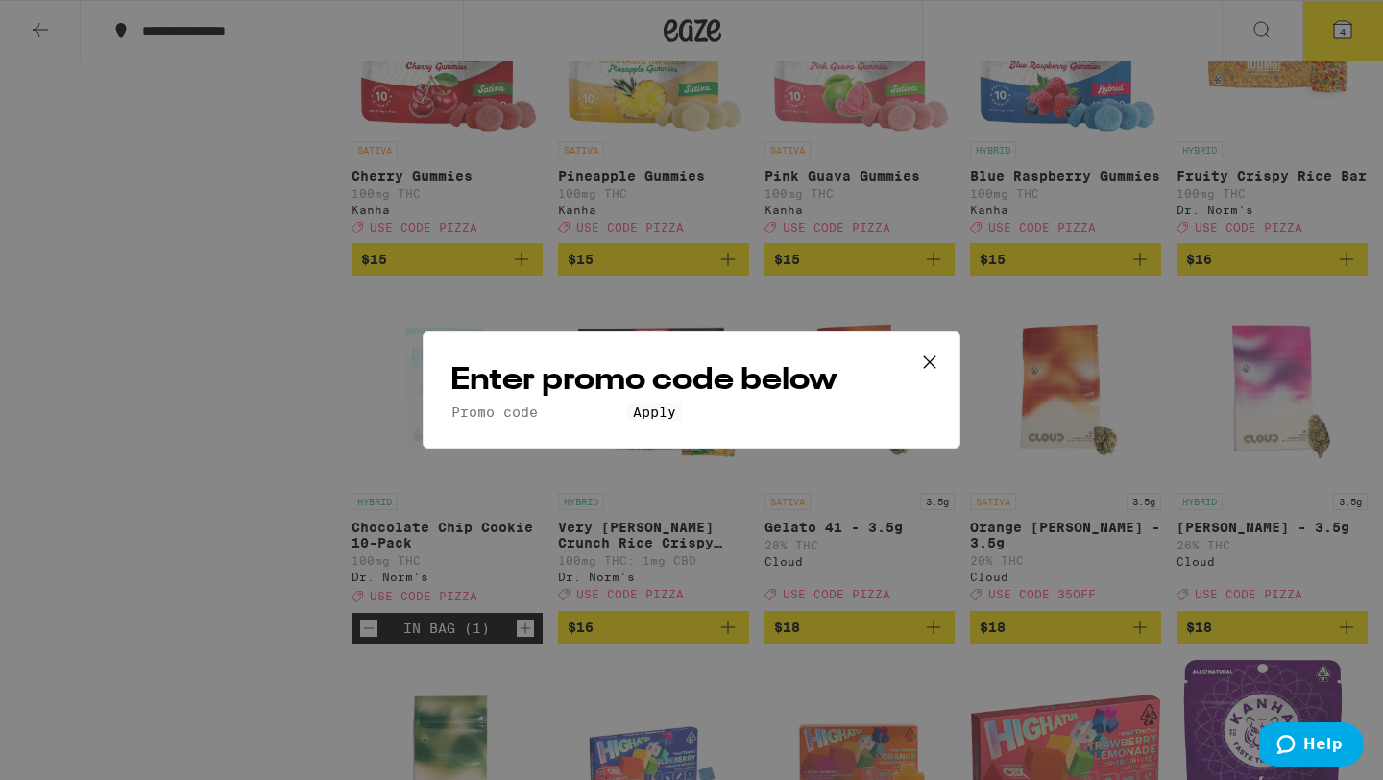
click at [581, 403] on input "Promo Code" at bounding box center [538, 411] width 177 height 17
type input "pizza"
click at [648, 420] on span "Apply" at bounding box center [654, 411] width 43 height 15
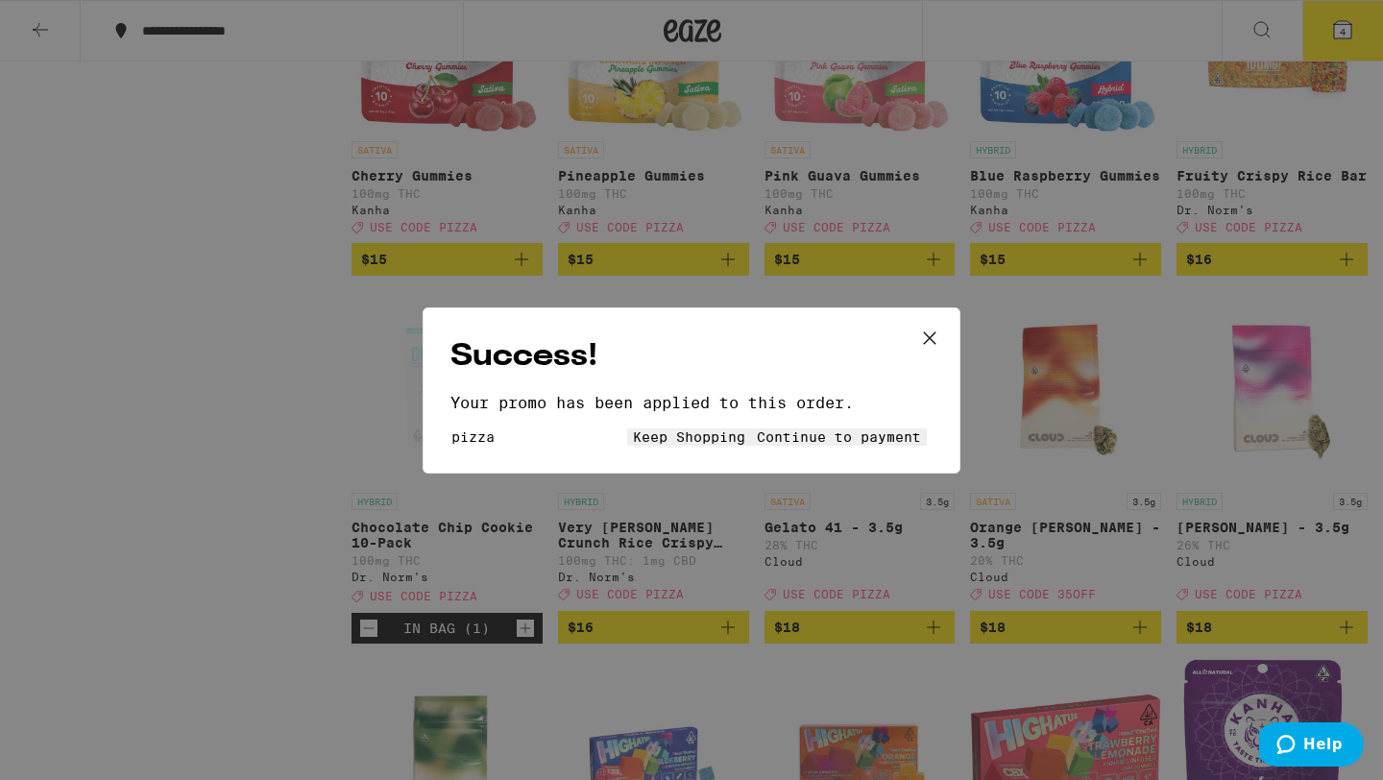
click at [791, 435] on span "Continue to payment" at bounding box center [839, 436] width 164 height 15
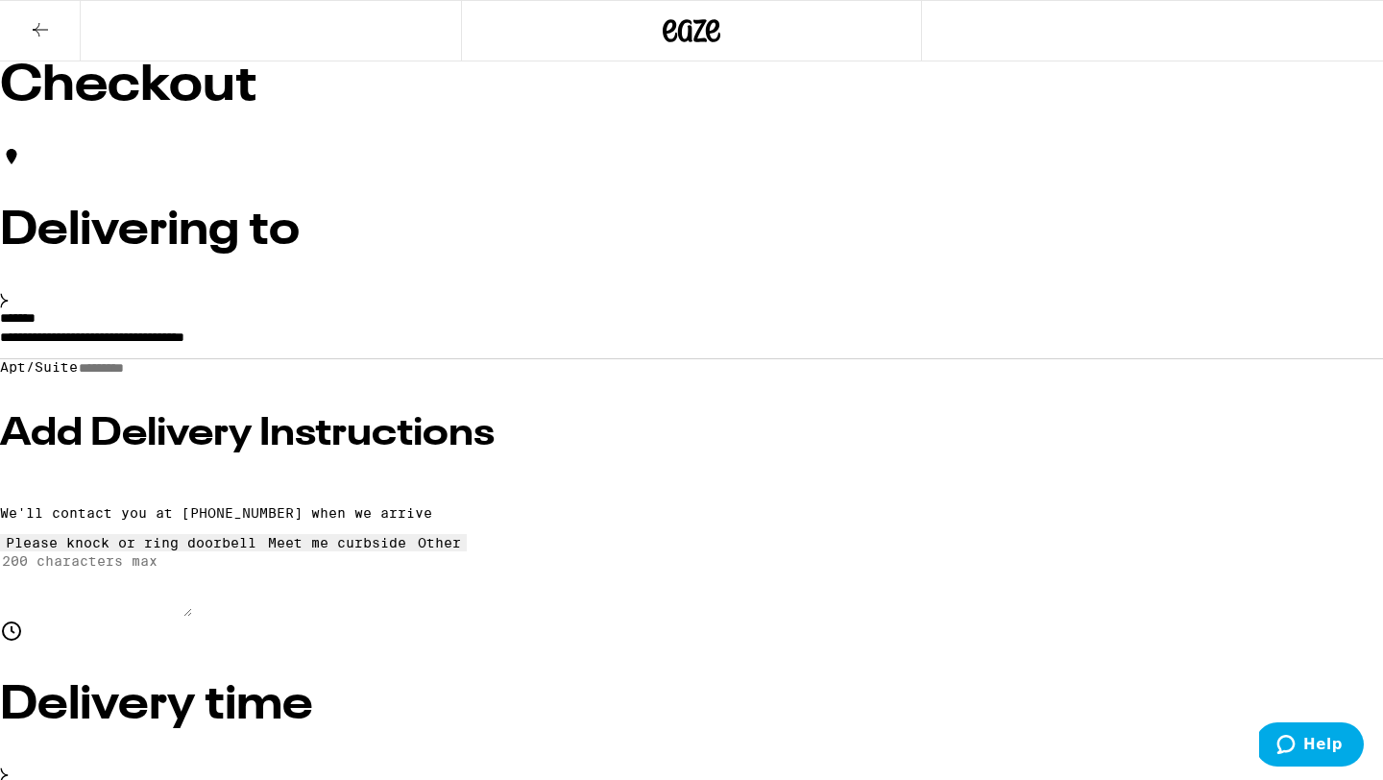
click at [65, 36] on button at bounding box center [40, 31] width 81 height 60
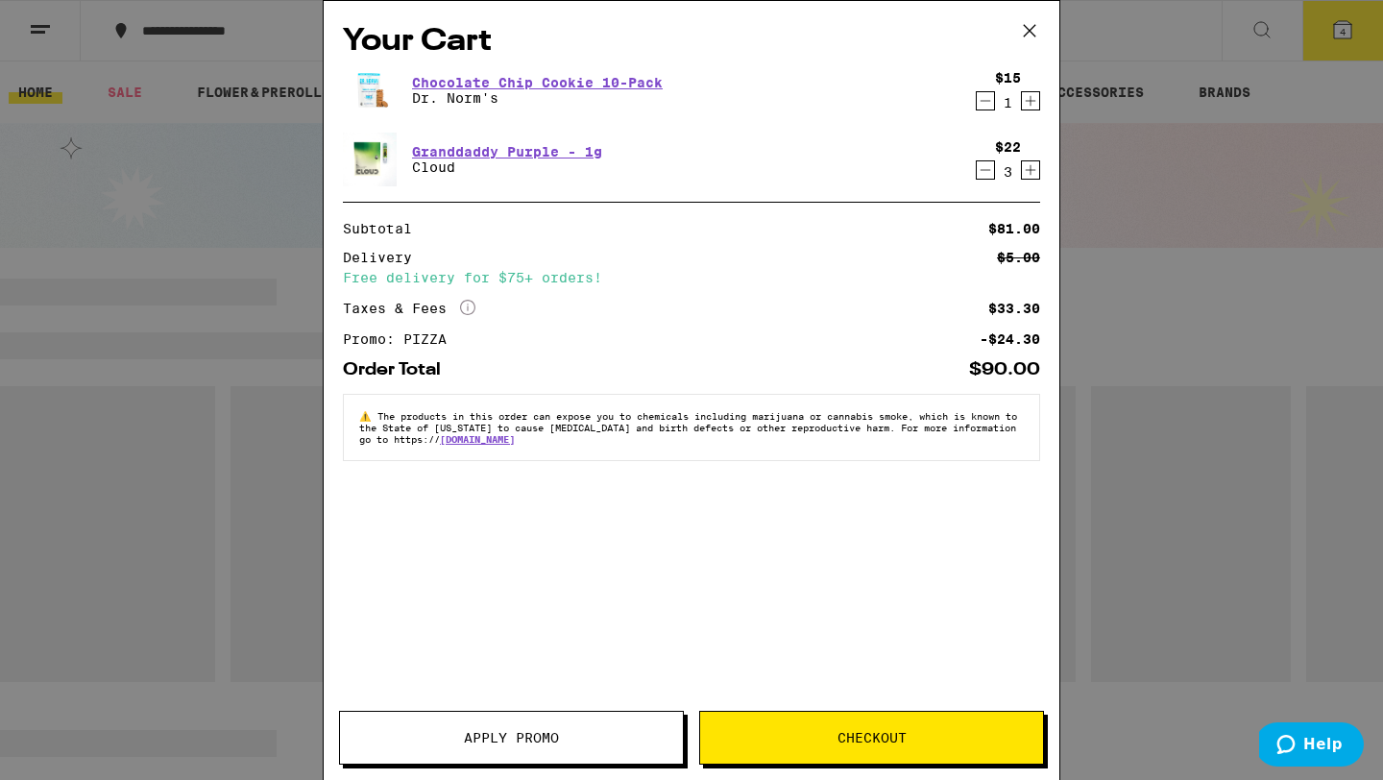
click at [1027, 20] on icon at bounding box center [1029, 30] width 29 height 29
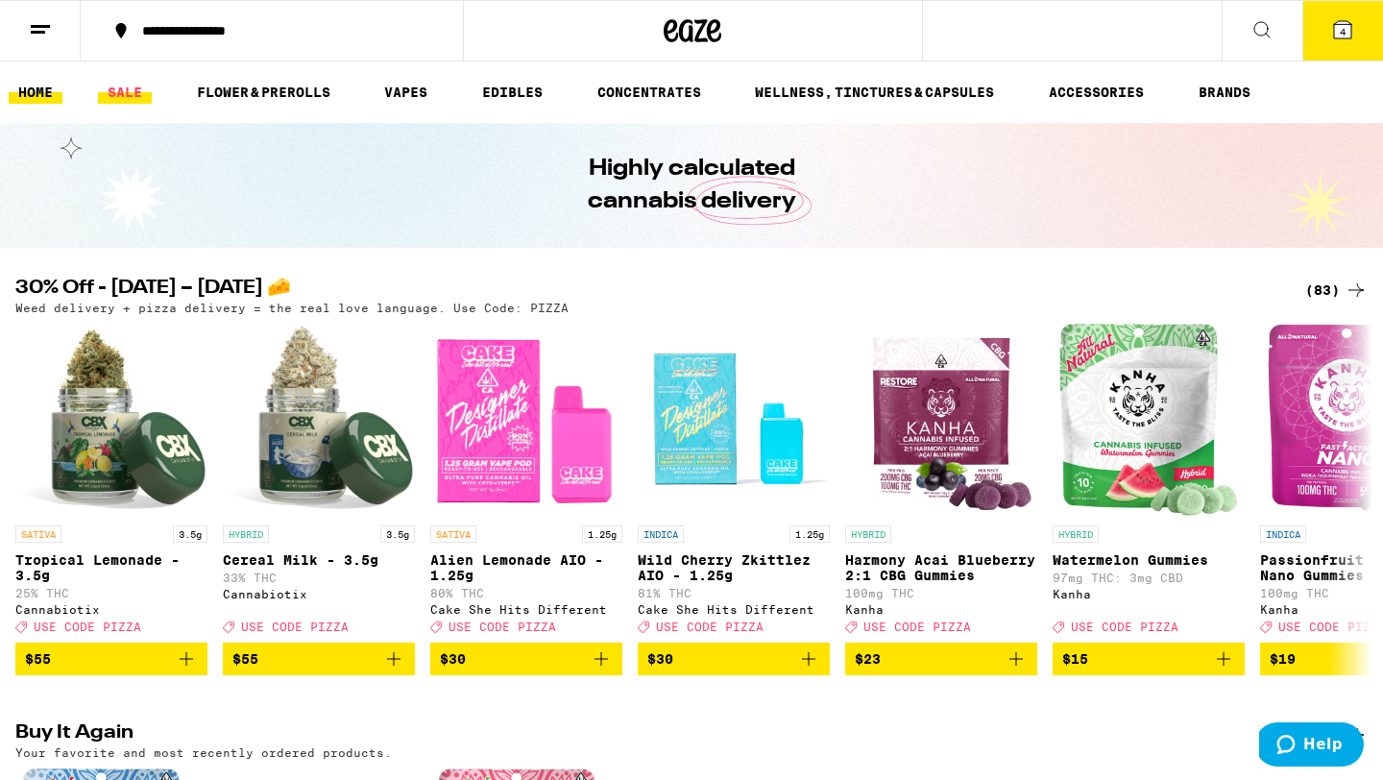
click at [130, 97] on link "SALE" at bounding box center [125, 92] width 54 height 23
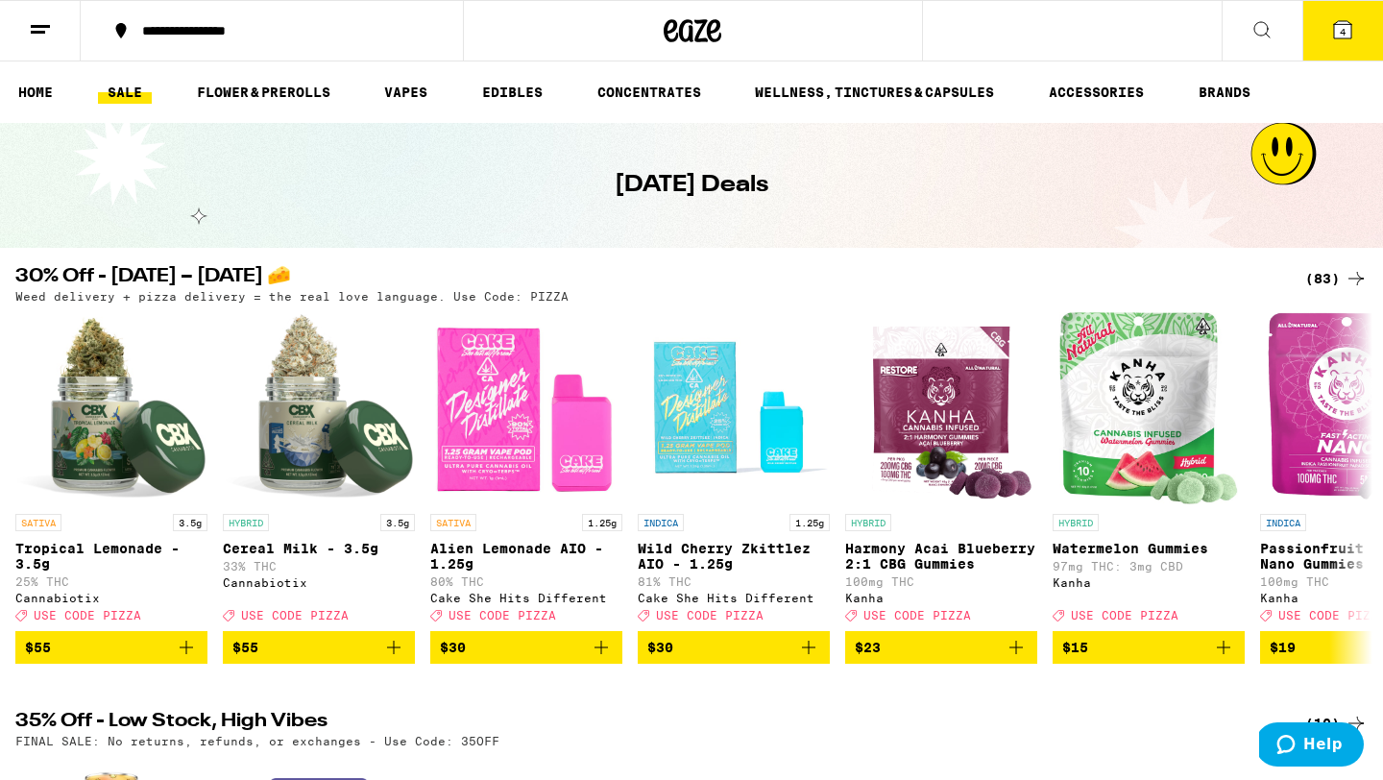
click at [1079, 276] on div "(83)" at bounding box center [1336, 278] width 62 height 23
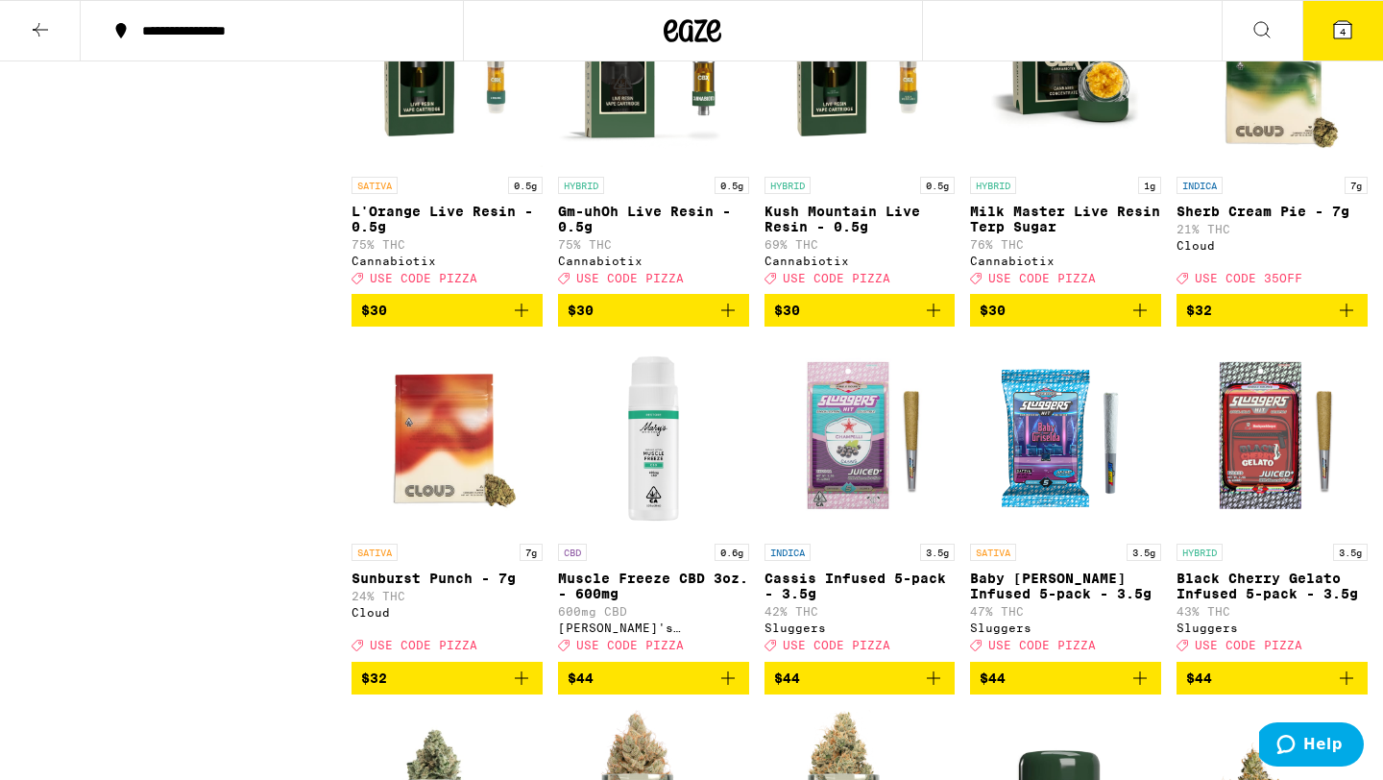
scroll to position [4677, 0]
